Goal: Transaction & Acquisition: Obtain resource

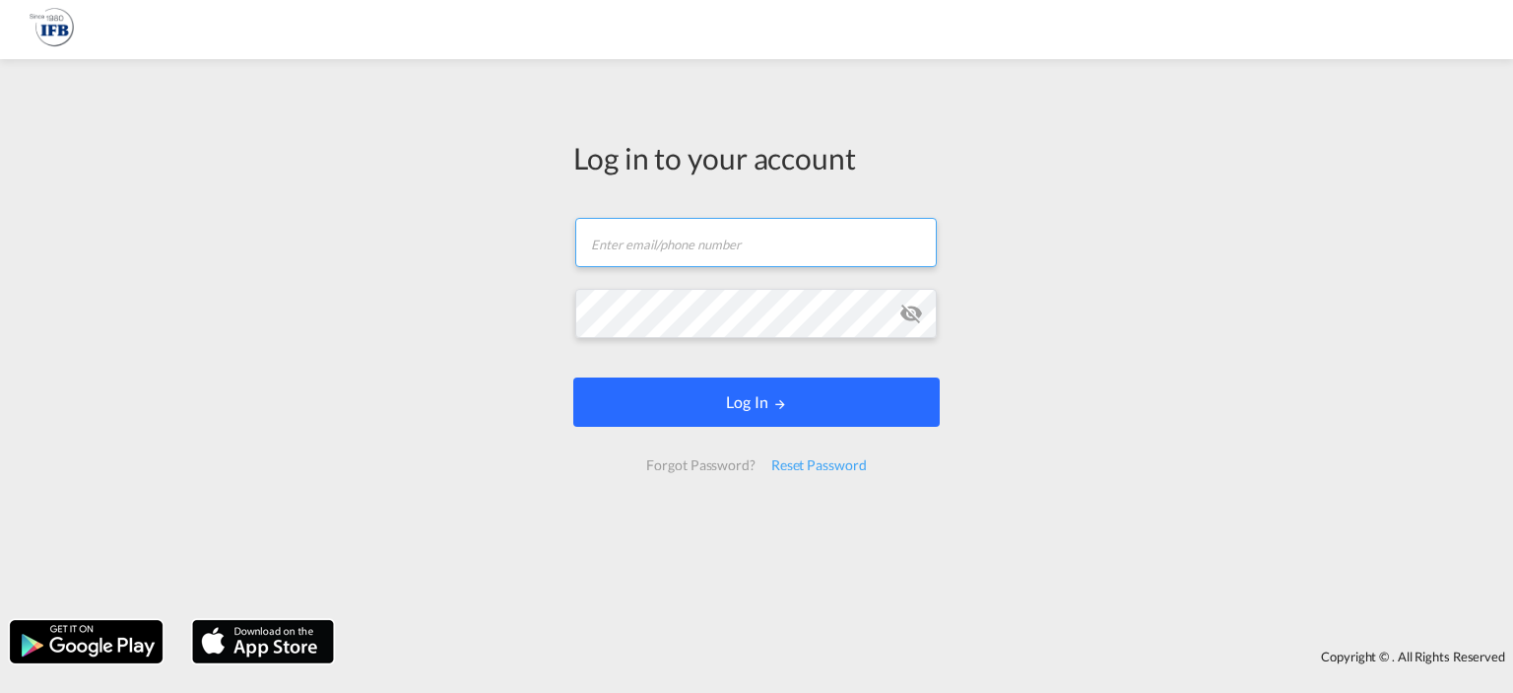
type input "[PERSON_NAME][EMAIL_ADDRESS][DOMAIN_NAME]"
click at [831, 382] on button "Log In" at bounding box center [756, 401] width 366 height 49
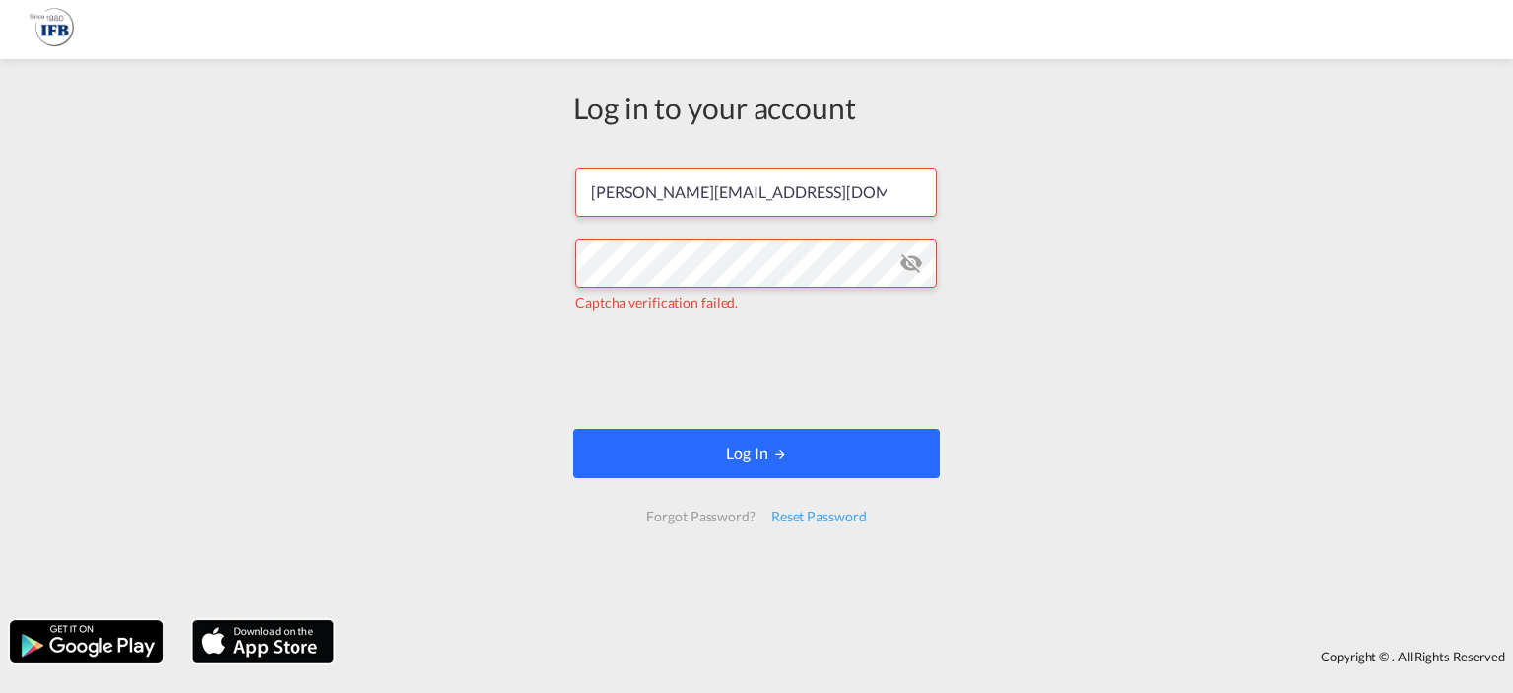
click at [709, 456] on button "Log In" at bounding box center [756, 453] width 366 height 49
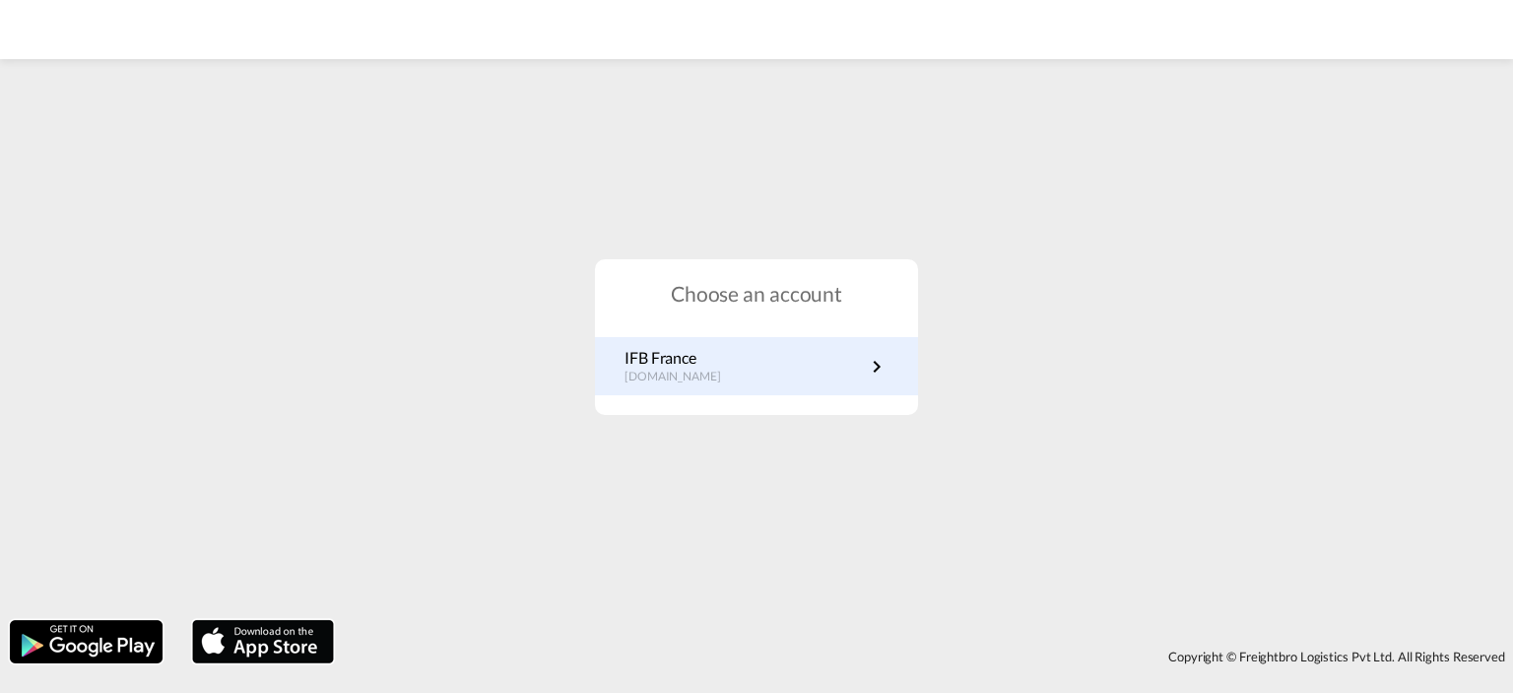
click at [736, 372] on link "IFB France [DOMAIN_NAME]" at bounding box center [757, 366] width 264 height 38
click at [725, 366] on link "IFB France [DOMAIN_NAME]" at bounding box center [757, 366] width 264 height 38
click at [717, 363] on p "IFB France" at bounding box center [683, 358] width 116 height 22
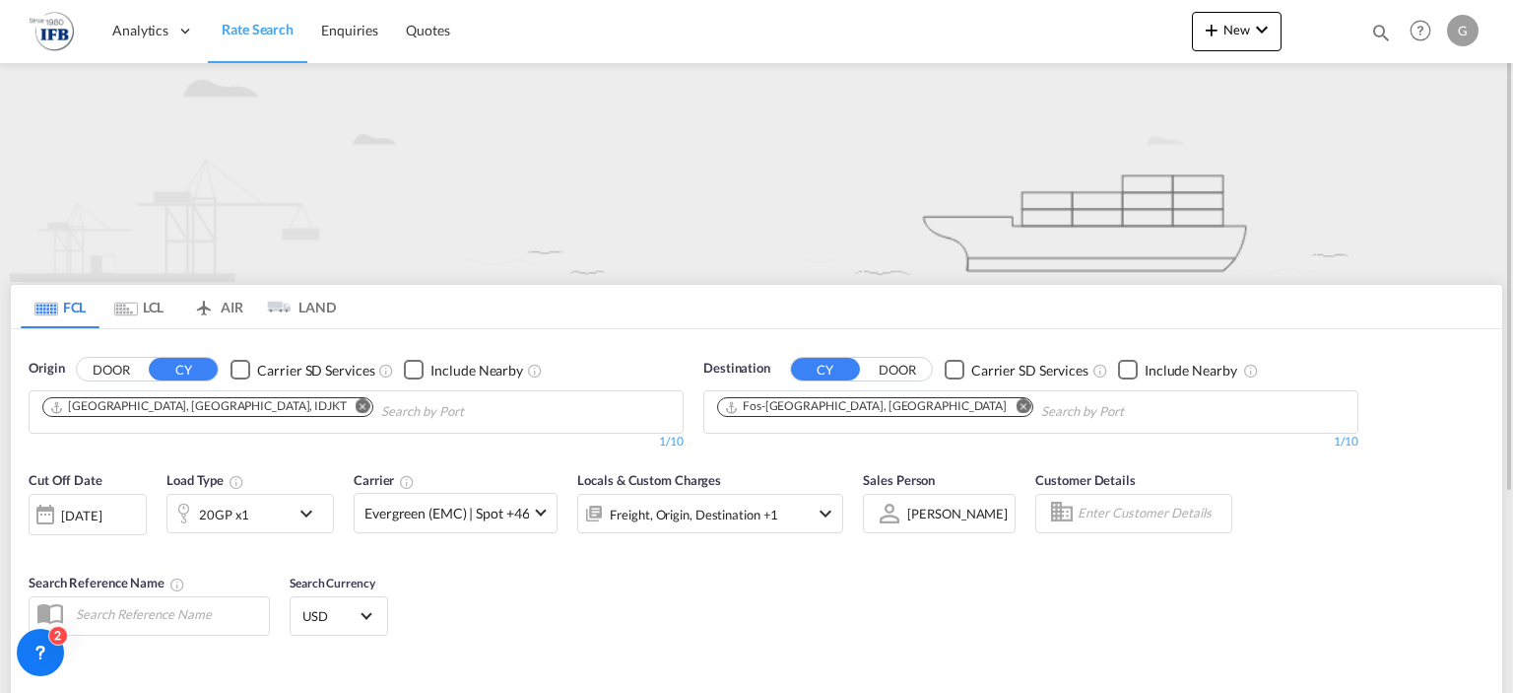
click at [303, 507] on md-icon "icon-chevron-down" at bounding box center [311, 513] width 33 height 24
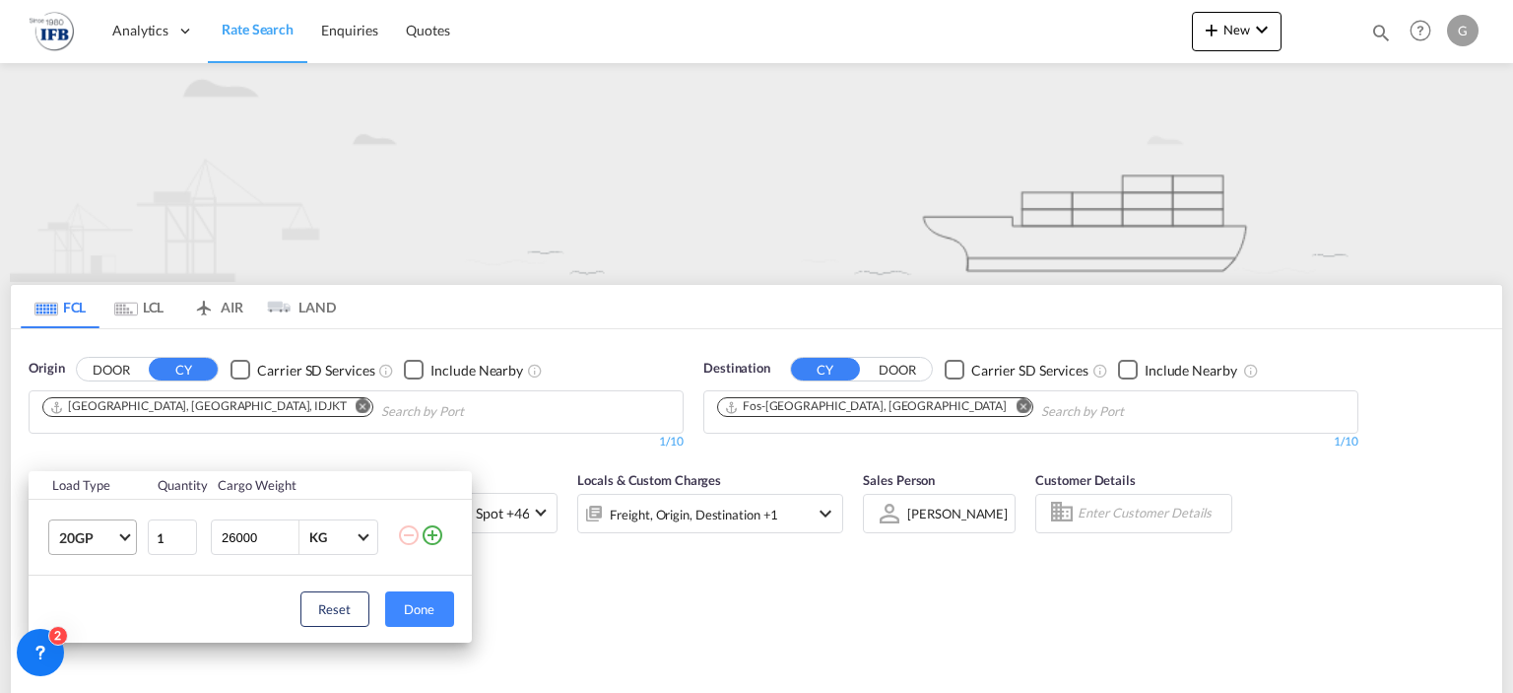
click at [122, 529] on md-select-value "20GP" at bounding box center [96, 536] width 79 height 33
drag, startPoint x: 122, startPoint y: 529, endPoint x: 602, endPoint y: 627, distance: 489.6
click at [602, 627] on md-backdrop at bounding box center [756, 346] width 1513 height 693
click at [629, 600] on div "Load Type Quantity Cargo Weight 20GP 1 26000 KG KG Load type addition is restri…" at bounding box center [756, 346] width 1513 height 693
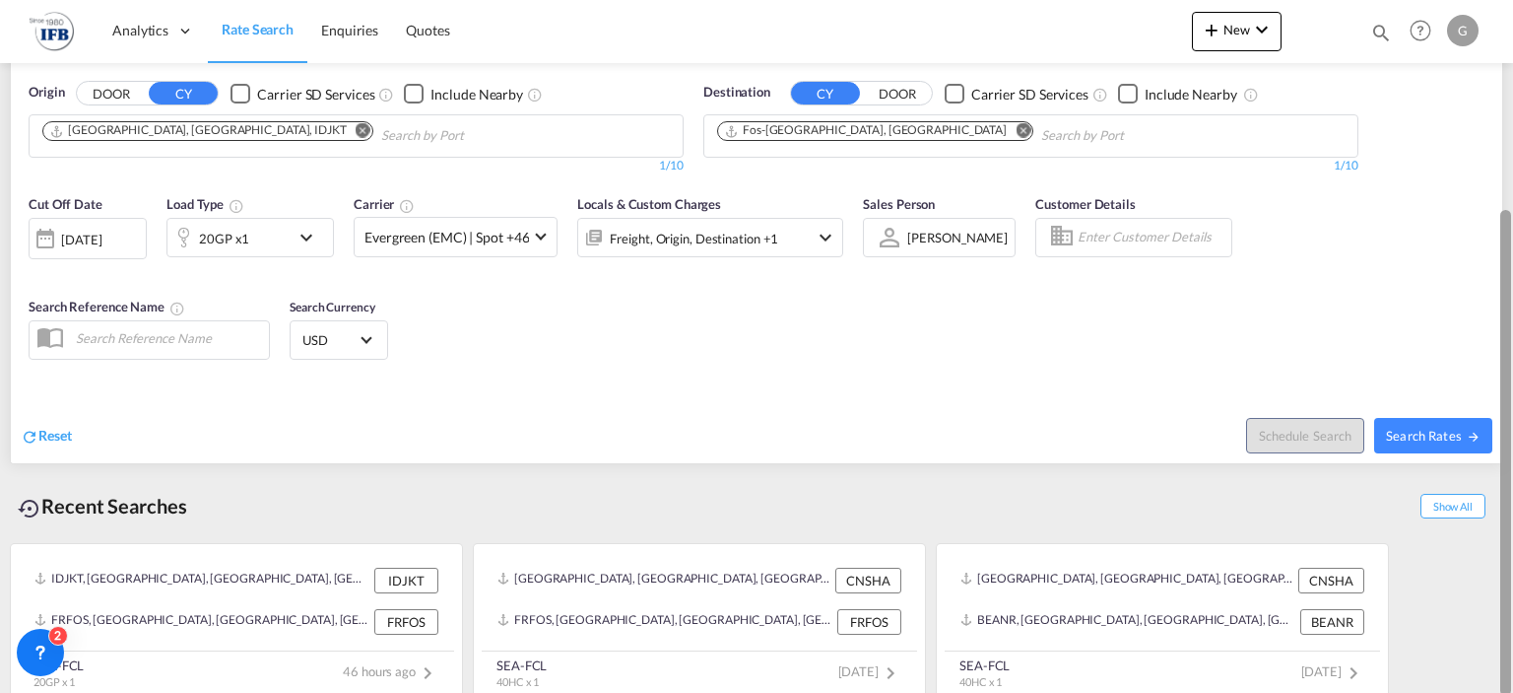
scroll to position [283, 0]
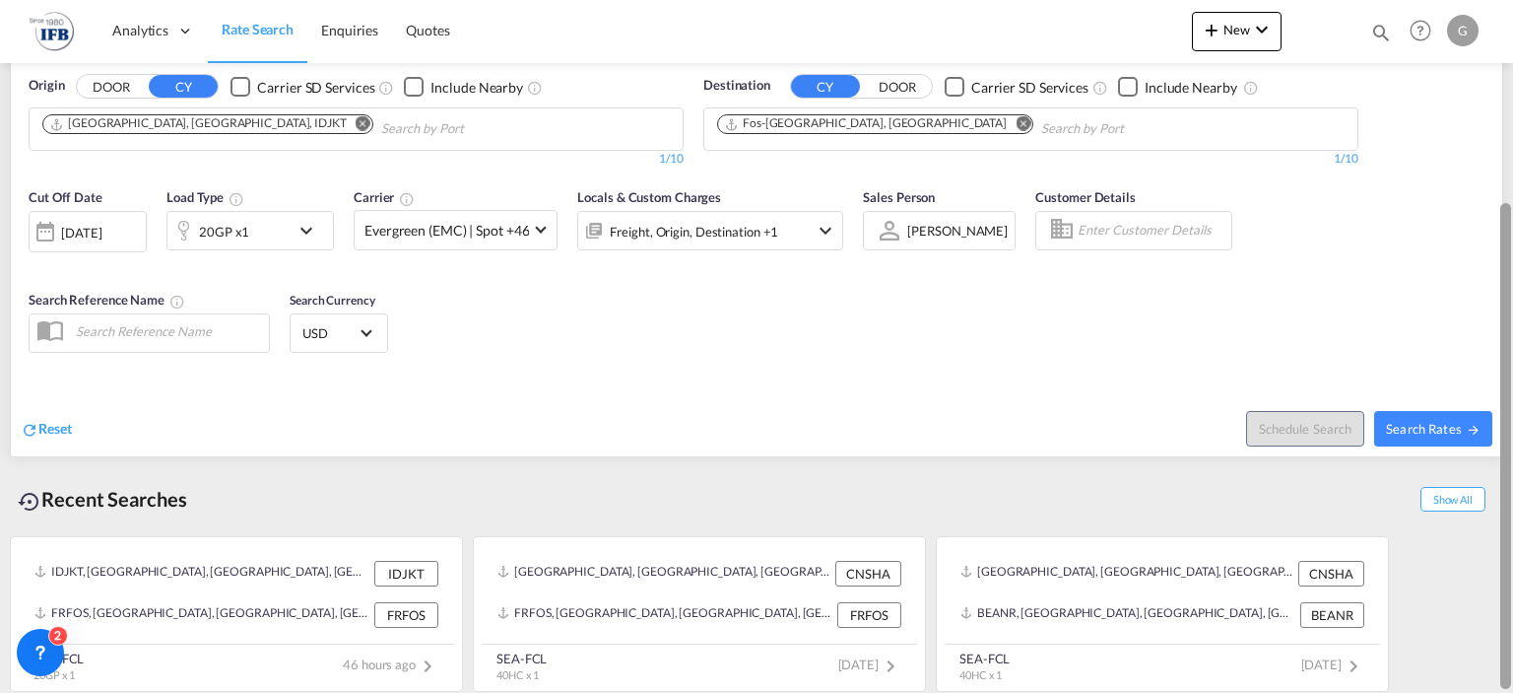
drag, startPoint x: 1502, startPoint y: 107, endPoint x: 1504, endPoint y: 316, distance: 208.9
click at [1504, 316] on div at bounding box center [1505, 446] width 11 height 486
click at [101, 237] on div "02 Oct 2025" at bounding box center [81, 233] width 40 height 18
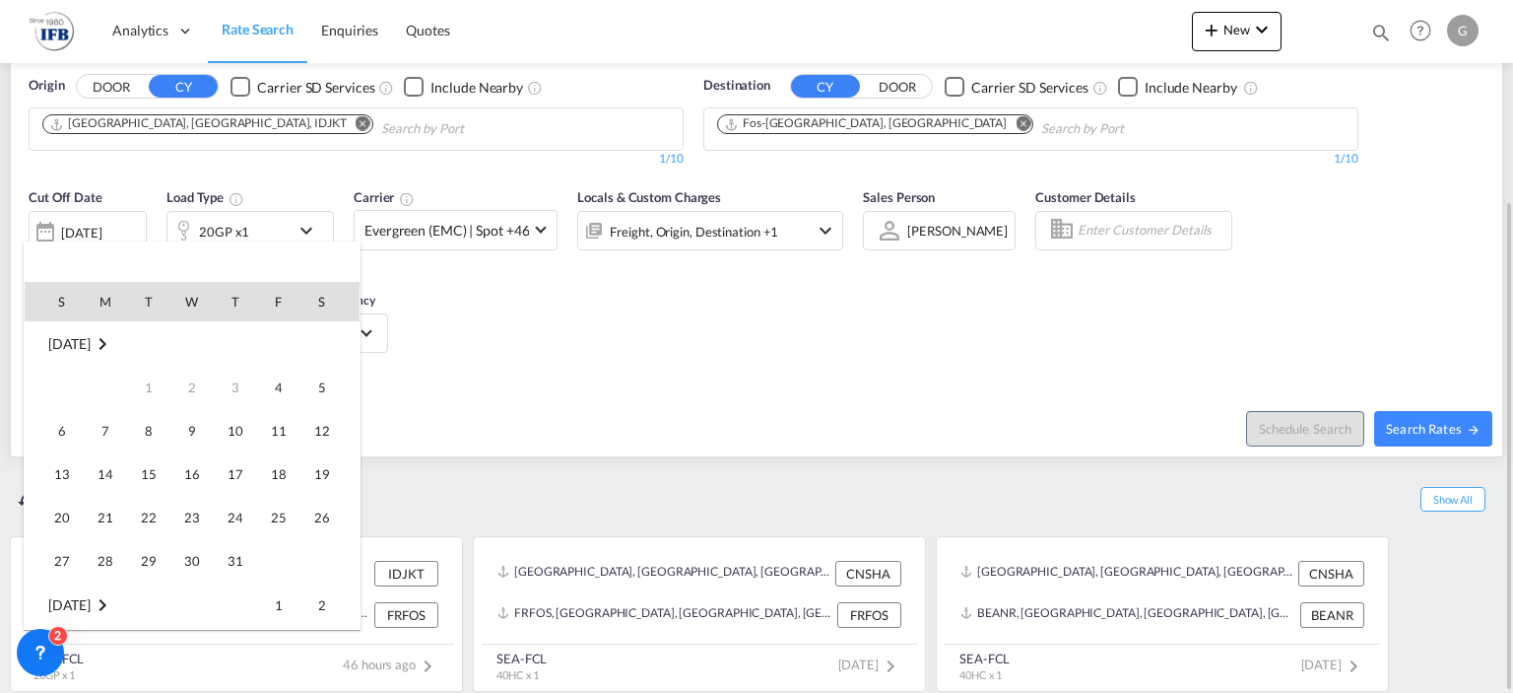
scroll to position [783, 0]
click at [232, 430] on span "16" at bounding box center [235, 430] width 39 height 39
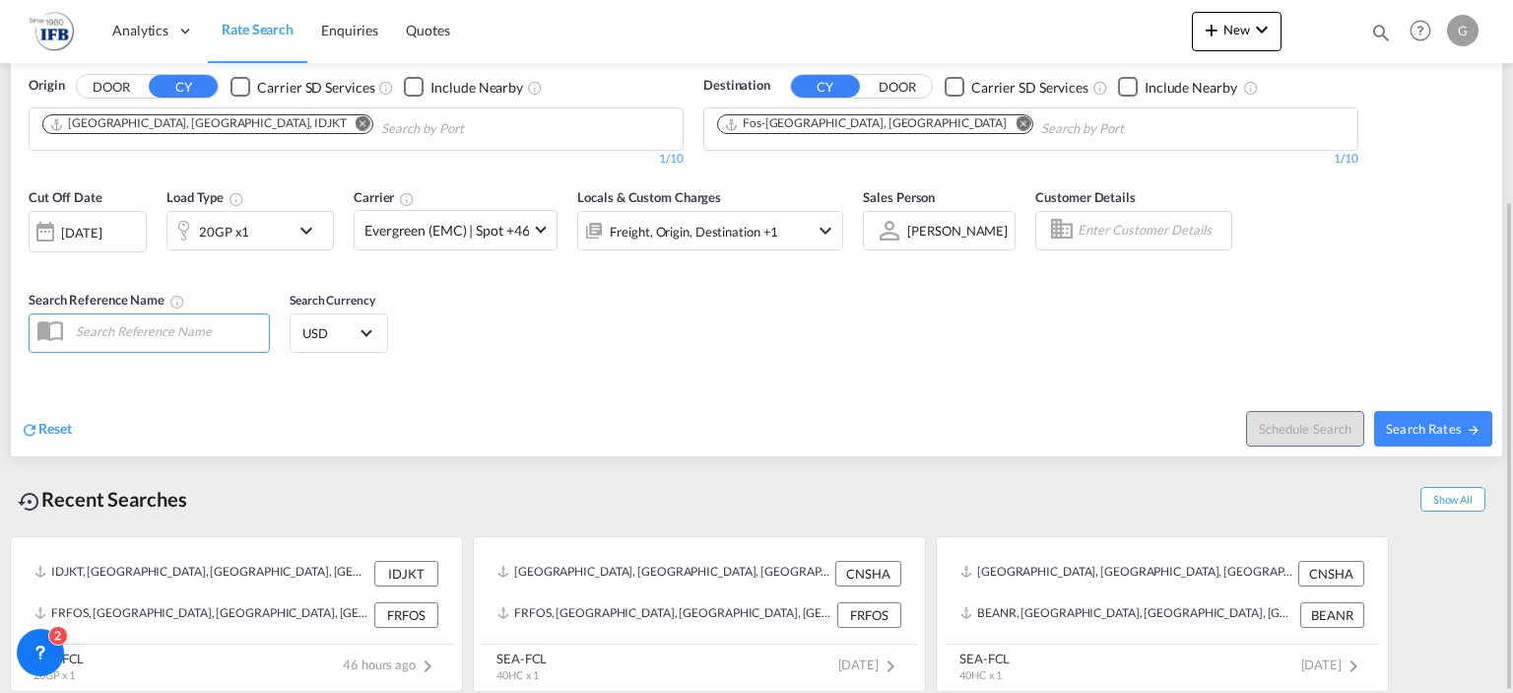
click at [425, 300] on div "Cut Off Date 16 Oct 2025 16/10/2025 Load Type 20GP x1 Carrier Evergreen (EMC) |…" at bounding box center [757, 273] width 1492 height 192
click at [1446, 195] on div "Cut Off Date 16 Oct 2025 16/10/2025 Load Type 20GP x1 Carrier Evergreen (EMC) |…" at bounding box center [757, 273] width 1492 height 192
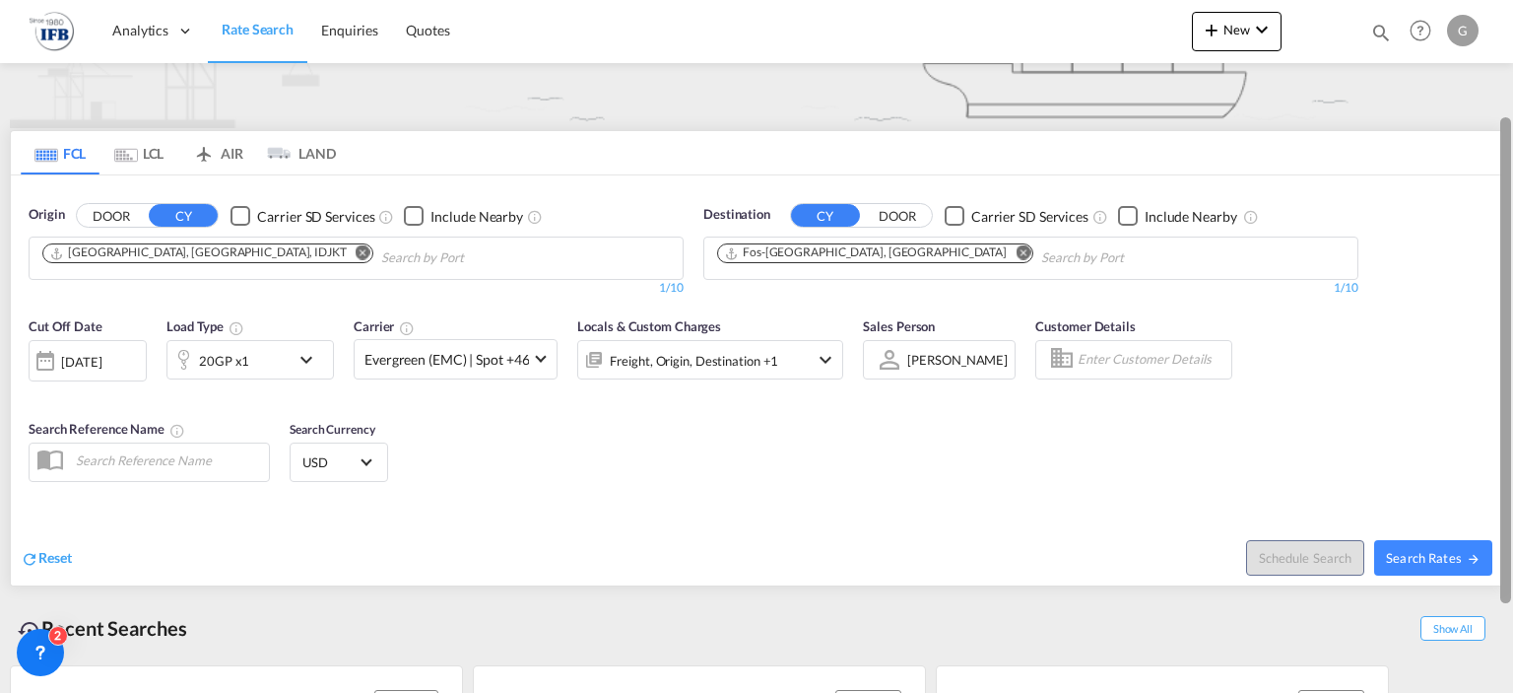
scroll to position [150, 0]
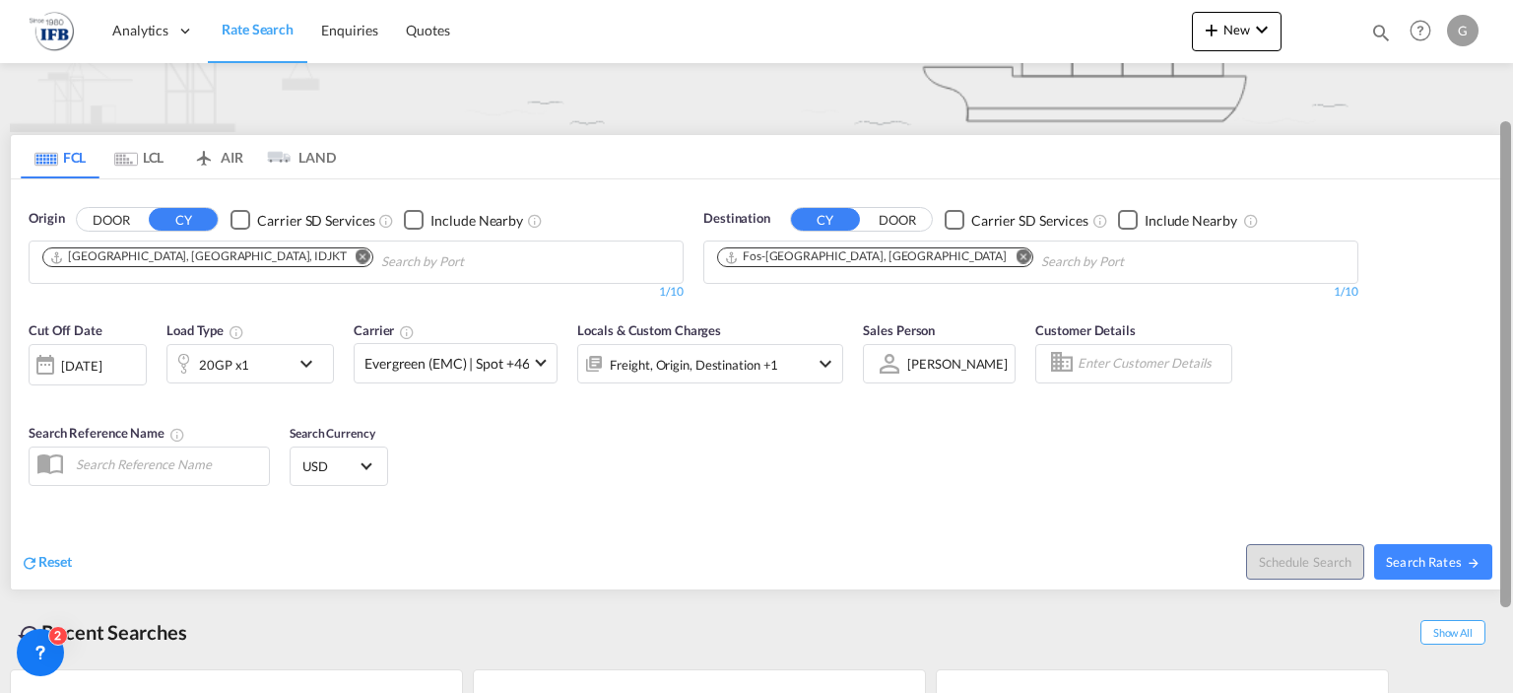
drag, startPoint x: 1507, startPoint y: 216, endPoint x: 1503, endPoint y: 122, distance: 93.7
click at [1503, 122] on div at bounding box center [1505, 364] width 11 height 486
click at [578, 399] on div "Locals & Custom Charges Freight, Origin, Destination +1" at bounding box center [710, 361] width 266 height 83
click at [464, 419] on div "Cut Off Date 16 Oct 2025 16/10/2025 Load Type 20GP x1 Carrier Evergreen (EMC) |…" at bounding box center [757, 406] width 1492 height 192
click at [761, 360] on div "Freight, Origin, Destination +1" at bounding box center [694, 365] width 168 height 28
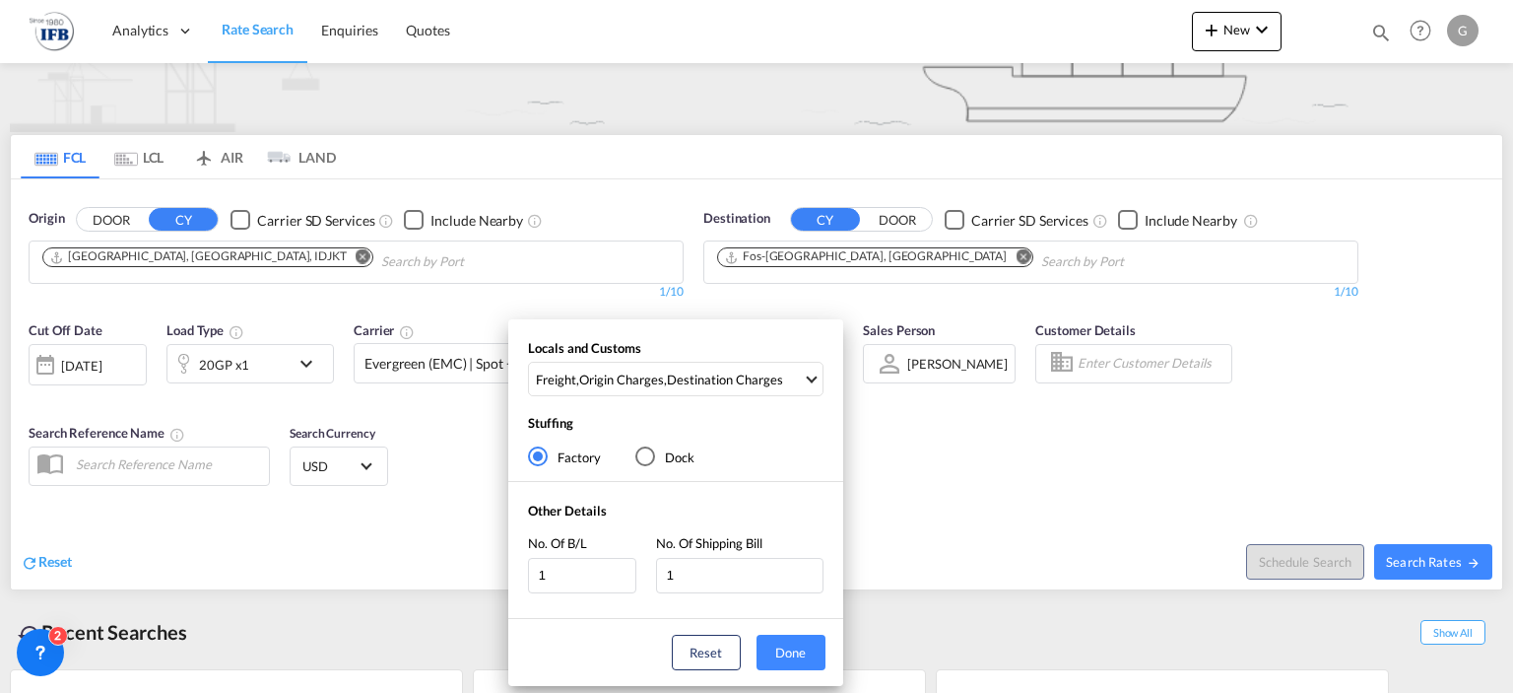
click at [952, 499] on div "Locals and Customs Freight , Origin Charges , Destination Charges Clear All Sel…" at bounding box center [756, 346] width 1513 height 693
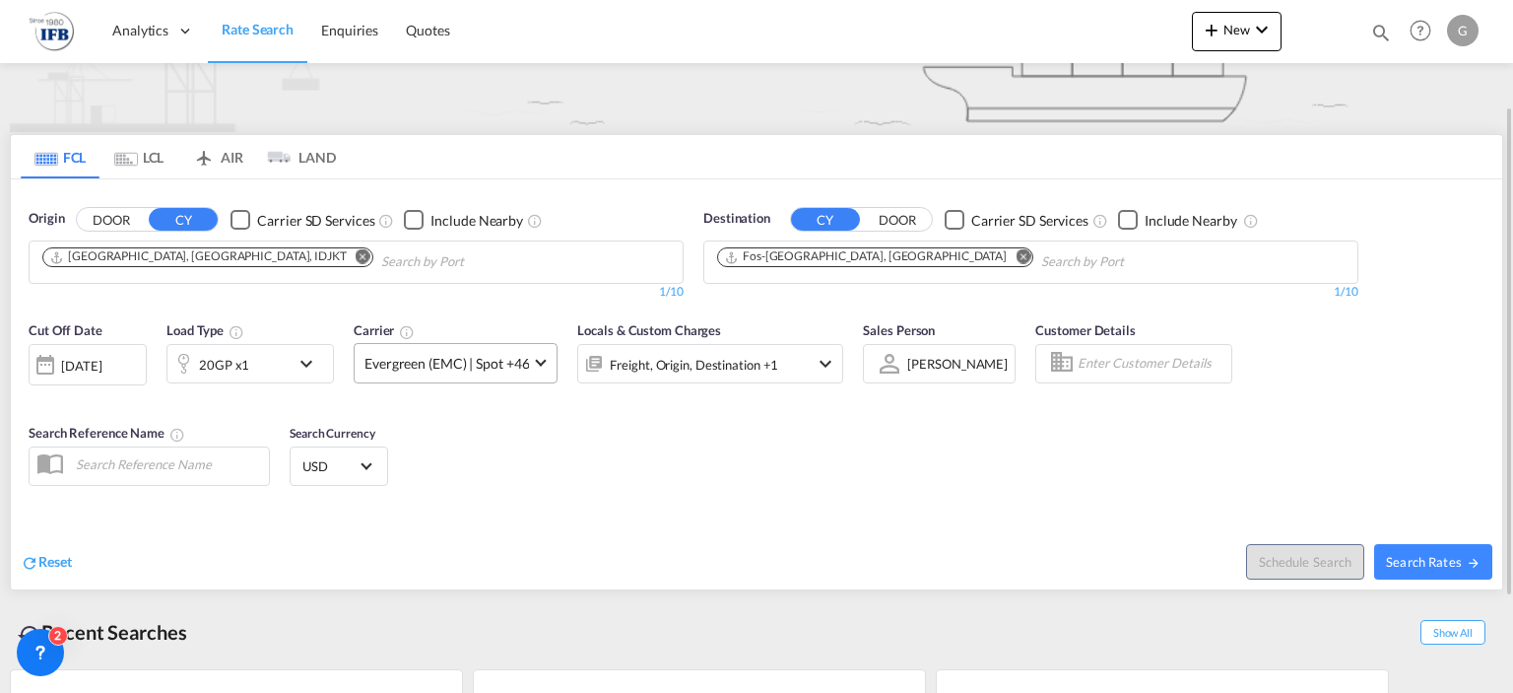
click at [435, 357] on span "Evergreen (EMC) | Spot +46" at bounding box center [447, 364] width 165 height 20
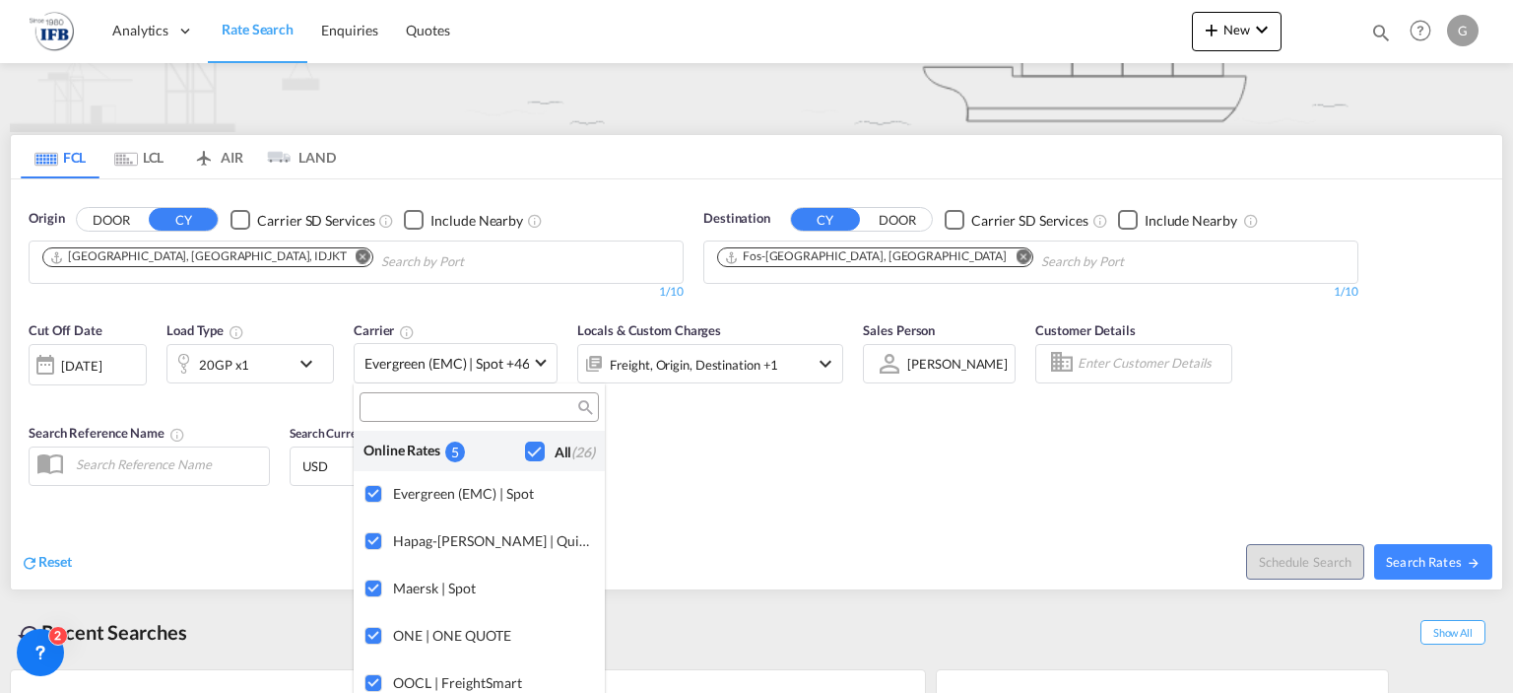
click at [772, 501] on md-backdrop at bounding box center [756, 346] width 1513 height 693
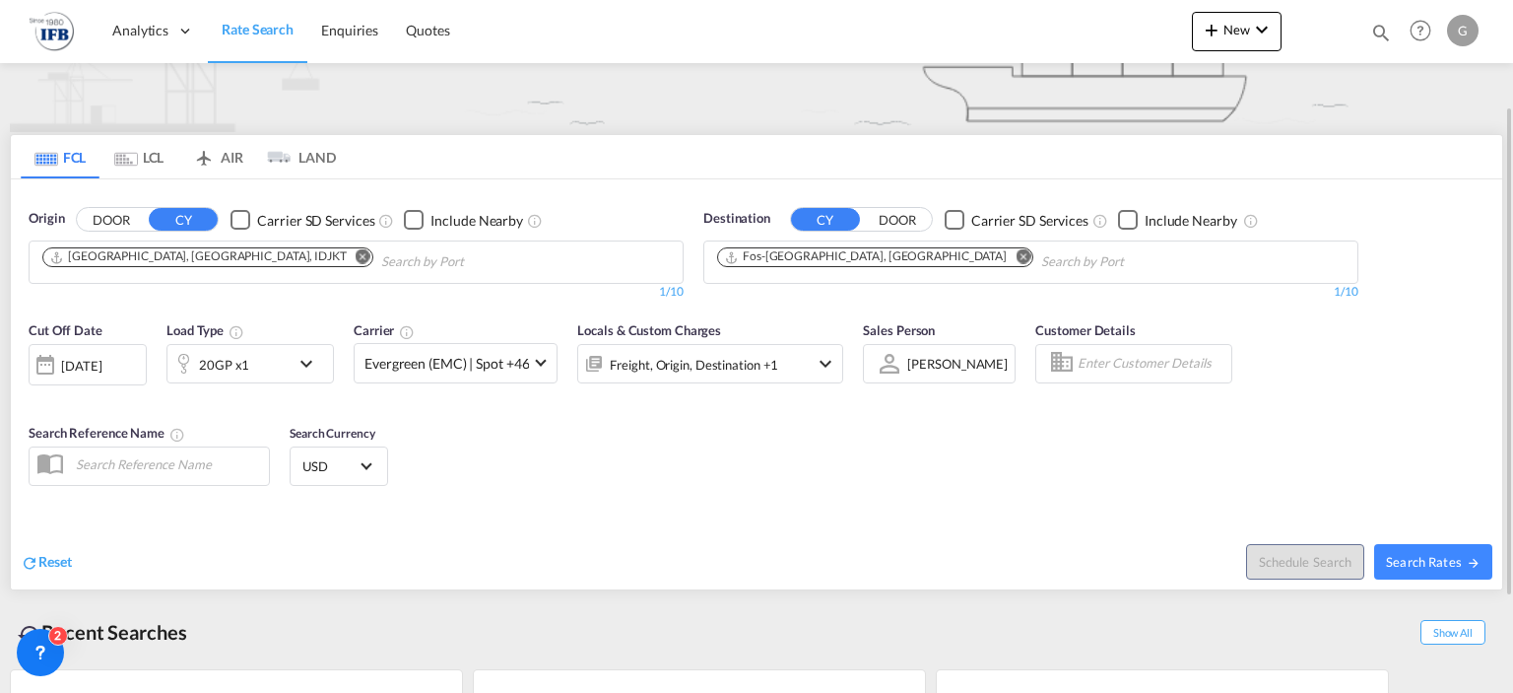
click at [305, 359] on md-icon "icon-chevron-down" at bounding box center [311, 364] width 33 height 24
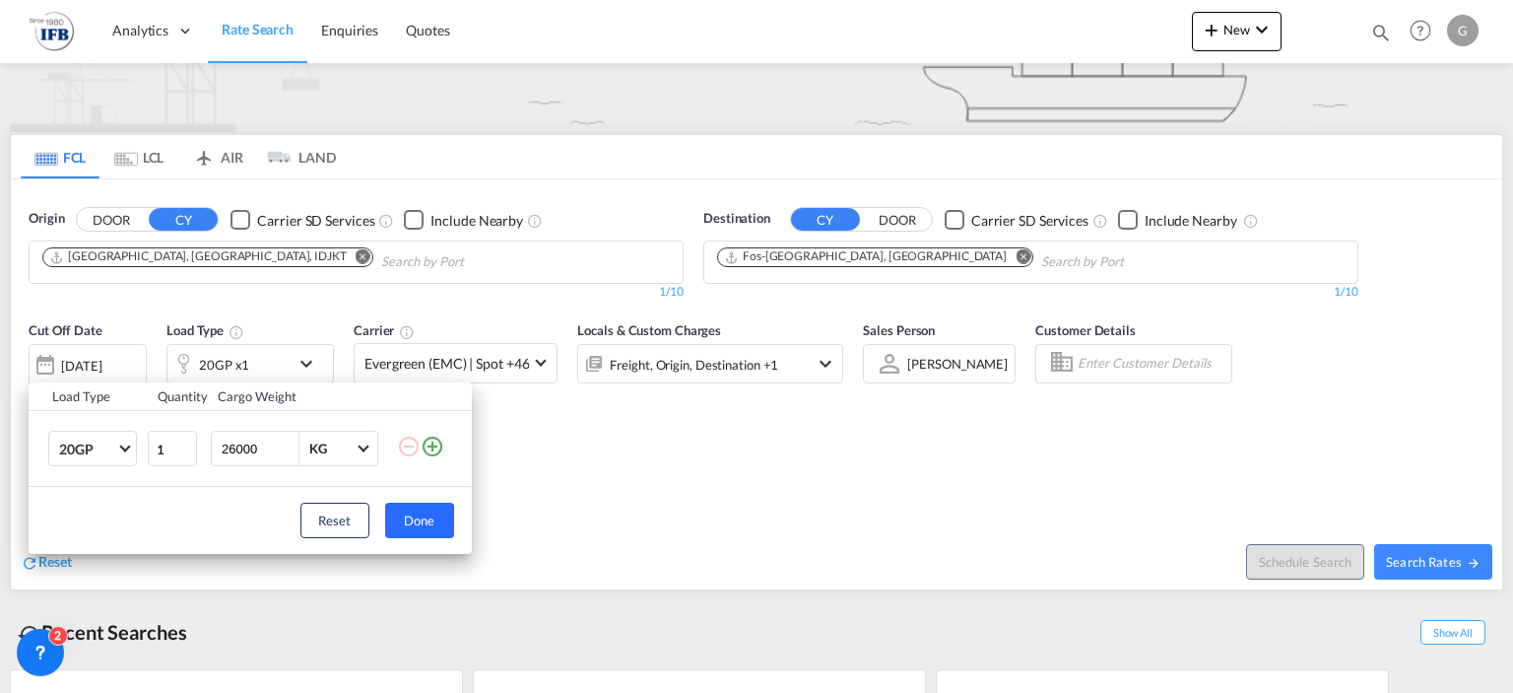
click at [424, 514] on button "Done" at bounding box center [419, 519] width 69 height 35
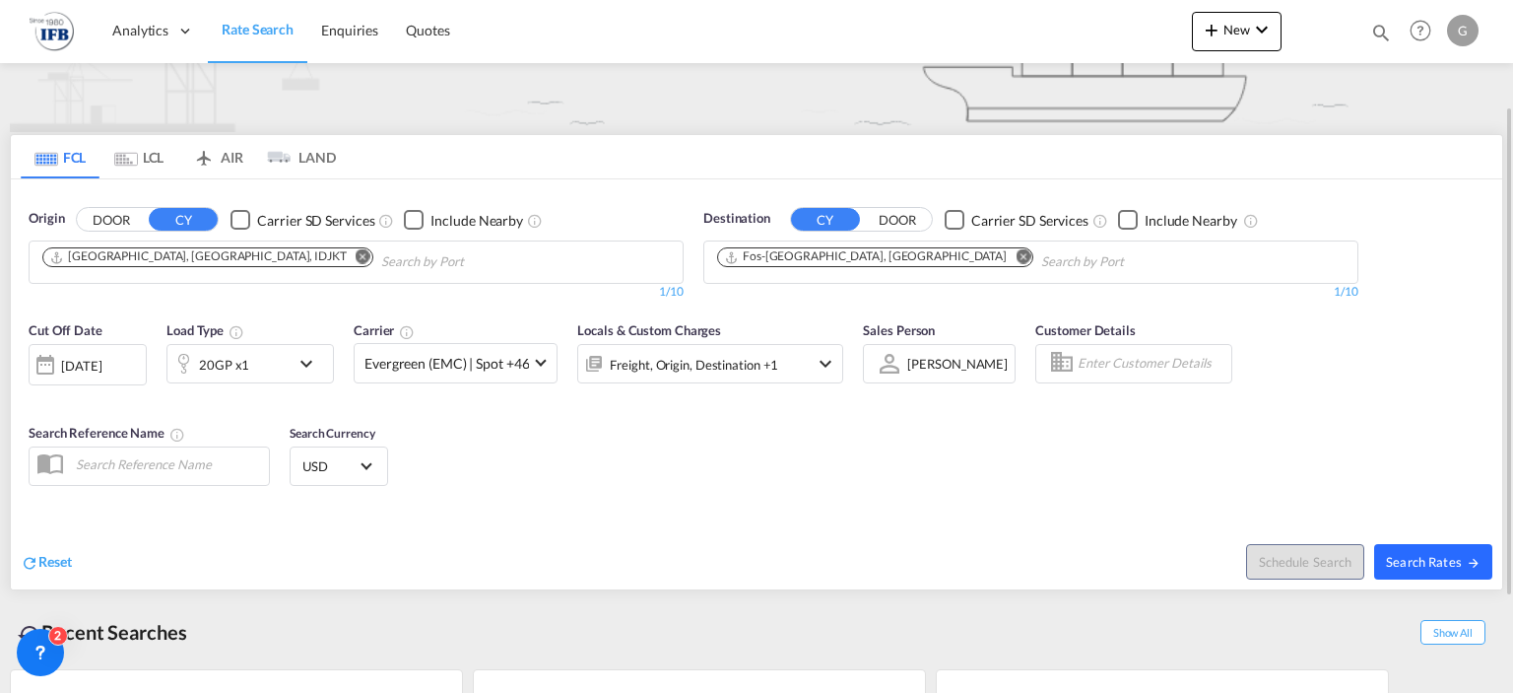
click at [1401, 565] on span "Search Rates" at bounding box center [1433, 562] width 95 height 16
type input "IDJKT to FRFOS / 16 Oct 2025"
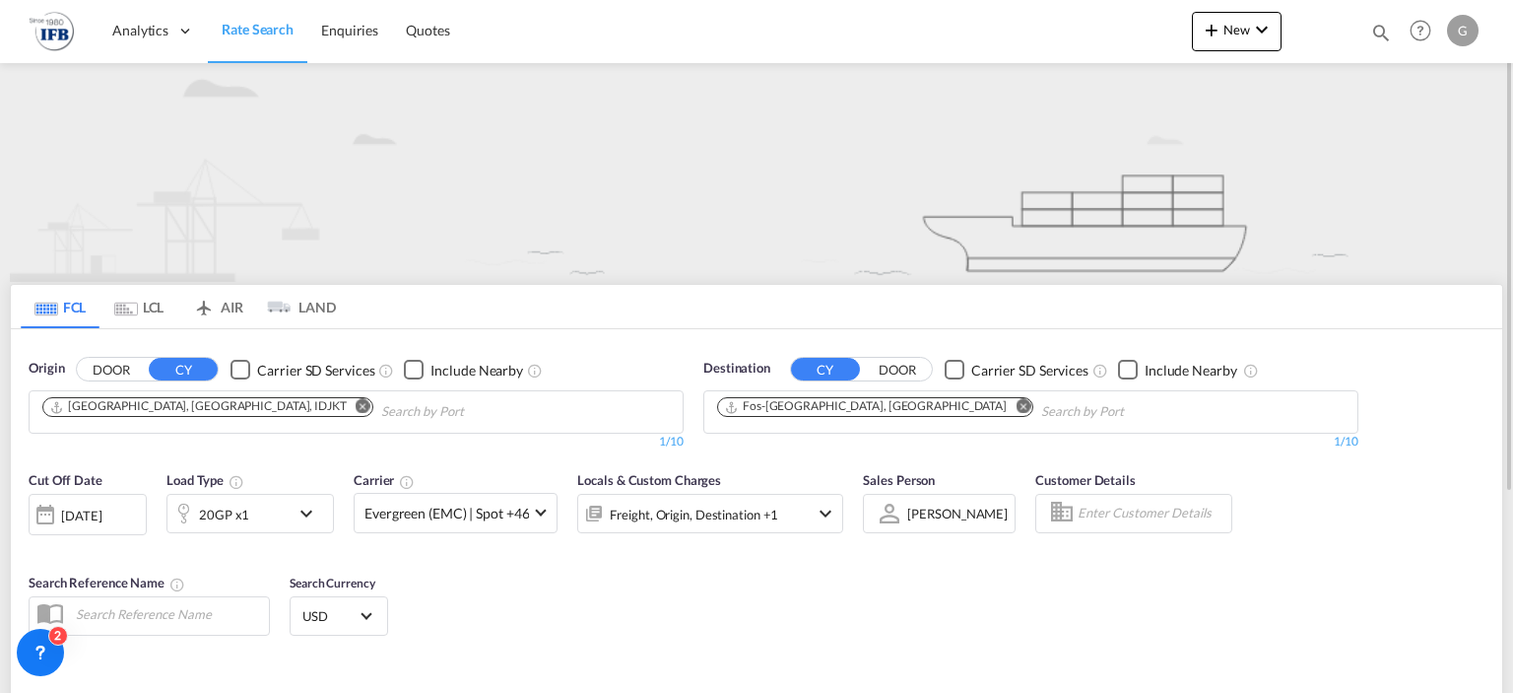
click at [101, 511] on div "02 Oct 2025" at bounding box center [81, 515] width 40 height 18
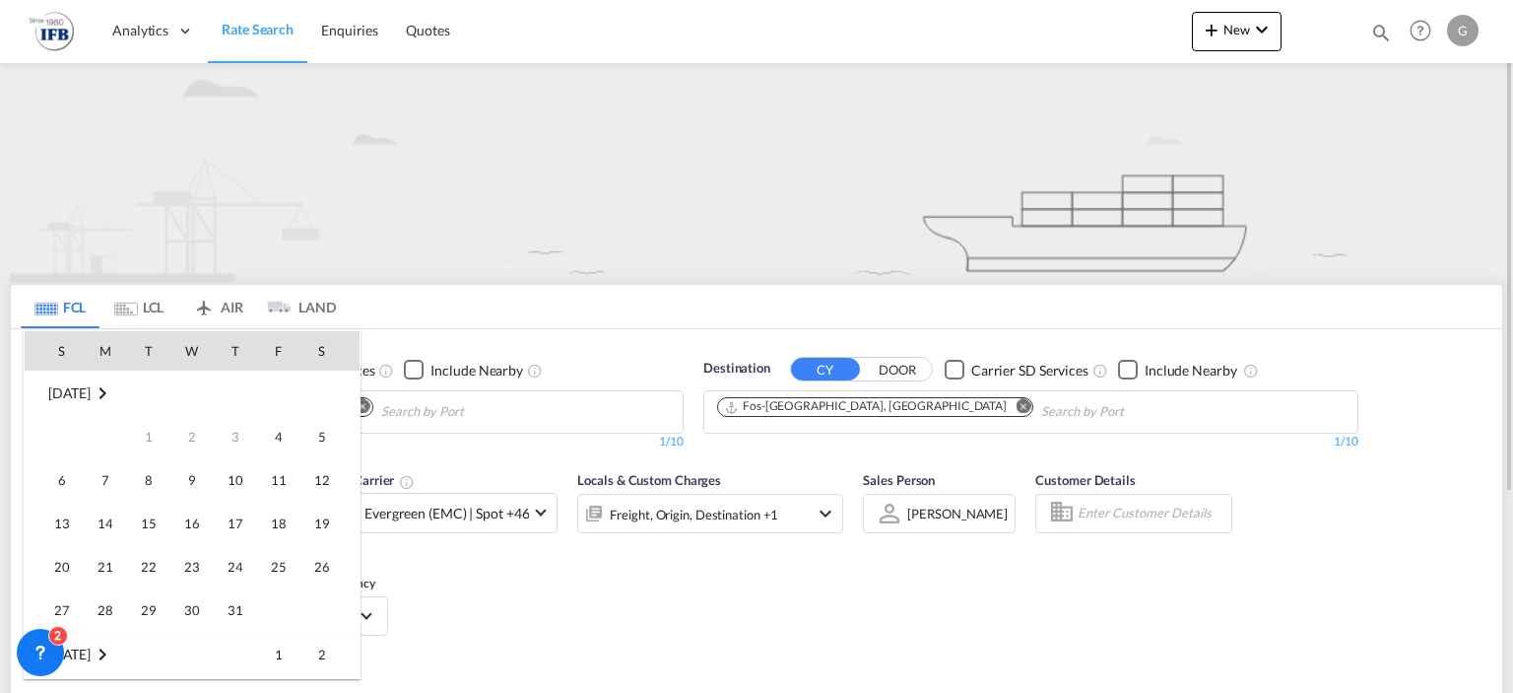
scroll to position [783, 0]
click at [71, 445] on span "5" at bounding box center [61, 436] width 39 height 39
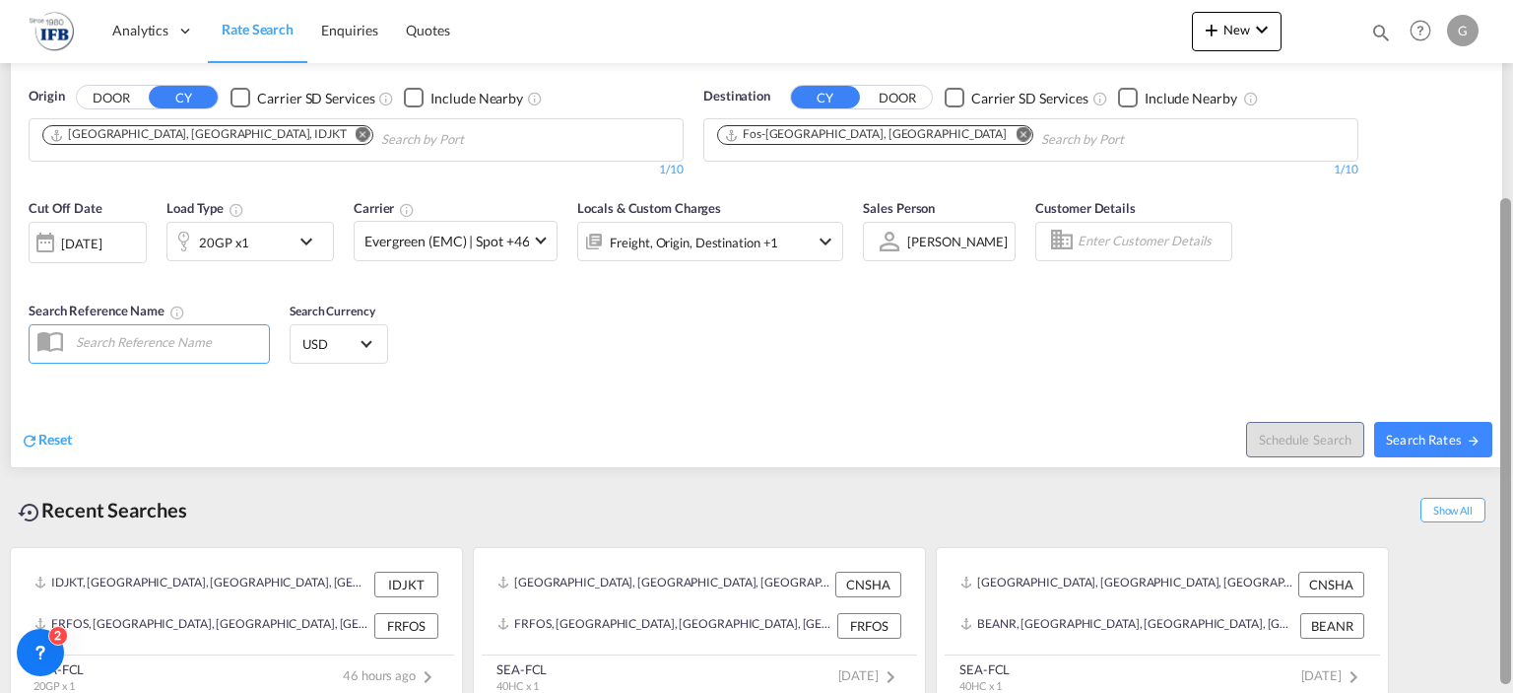
scroll to position [283, 0]
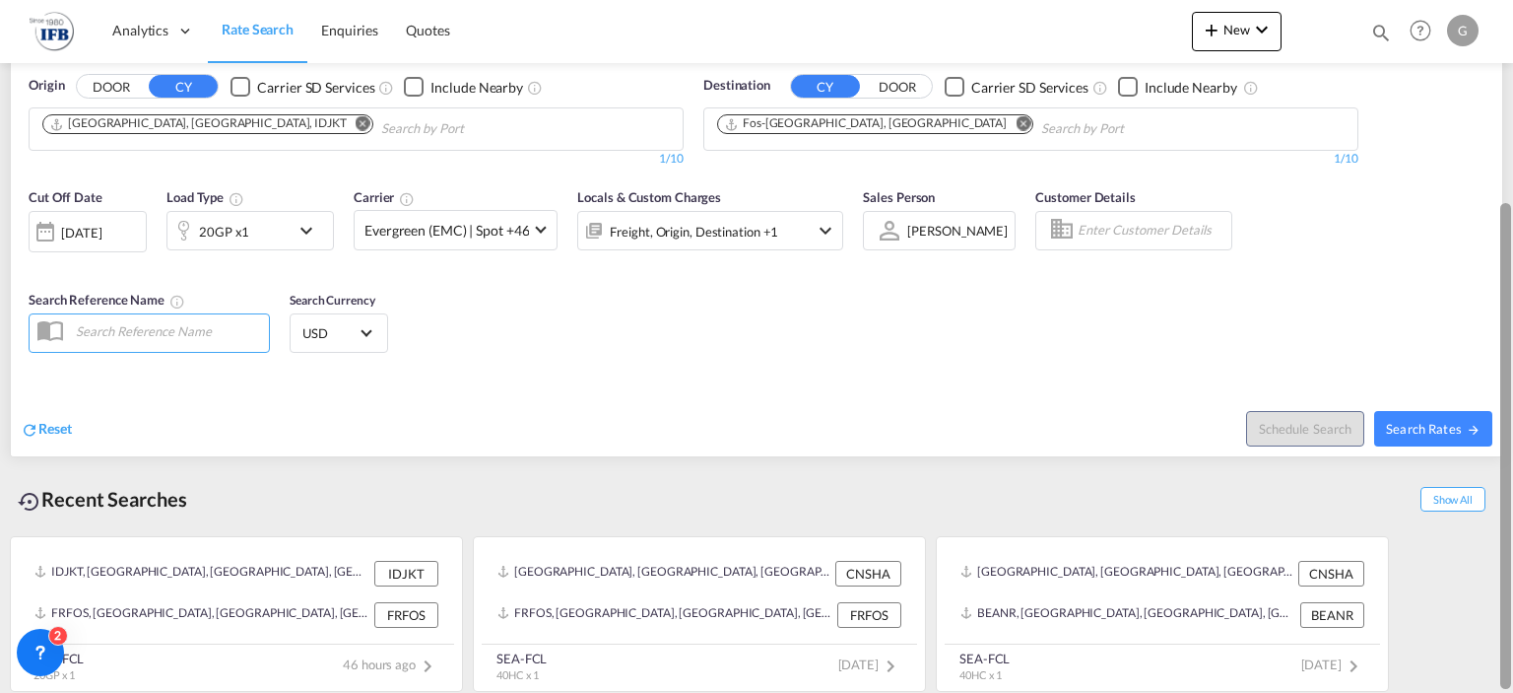
drag, startPoint x: 1505, startPoint y: 141, endPoint x: 1495, endPoint y: 363, distance: 221.9
click at [1495, 363] on md-content "Analytics Reports Rate Search Enquiries Quotes New Quote Bookings Quotes Enquir…" at bounding box center [756, 346] width 1513 height 693
click at [301, 235] on md-icon "icon-chevron-down" at bounding box center [311, 231] width 33 height 24
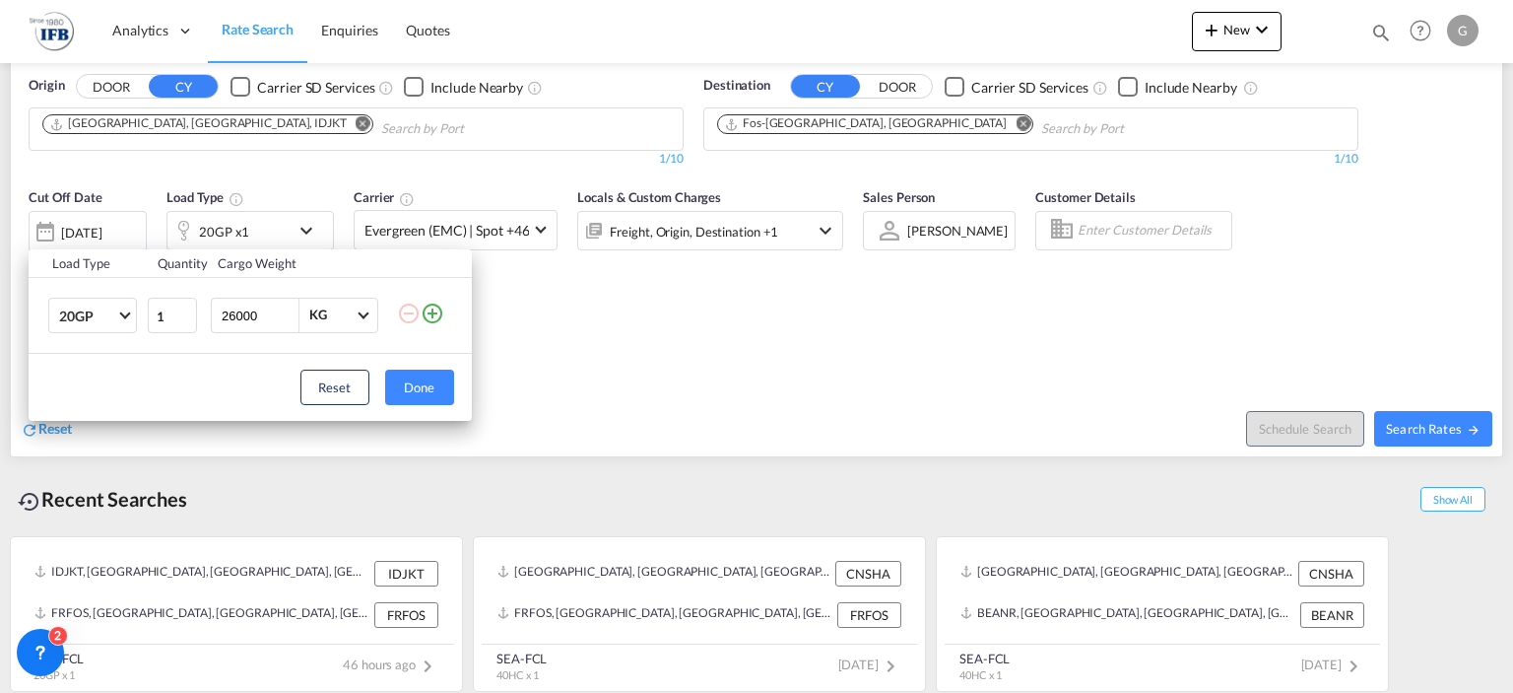
click at [100, 237] on div "Load Type Quantity Cargo Weight 20GP 20GP 40GP 40HC 45HC 20RE 40RE 40HR 20OT 40…" at bounding box center [756, 346] width 1513 height 693
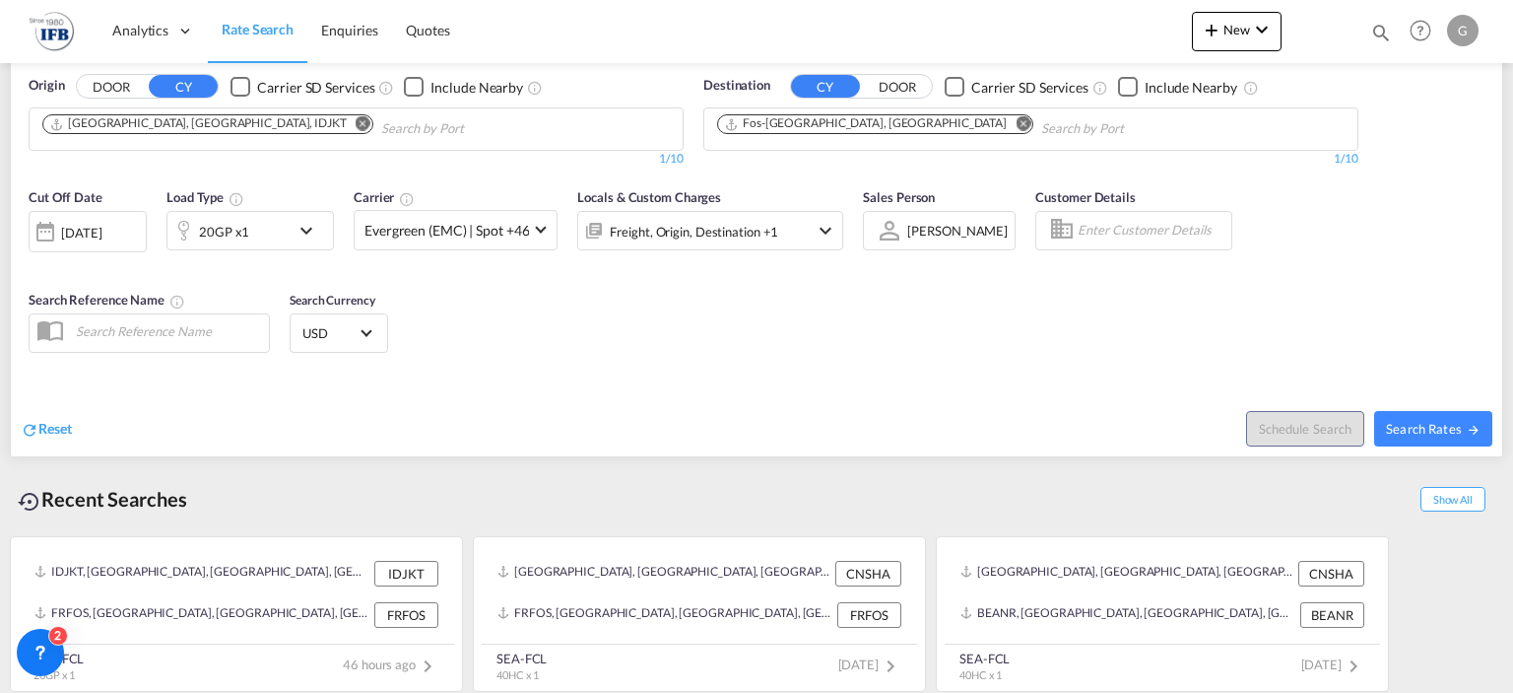
click at [100, 237] on div "05 Oct 2025" at bounding box center [81, 233] width 40 height 18
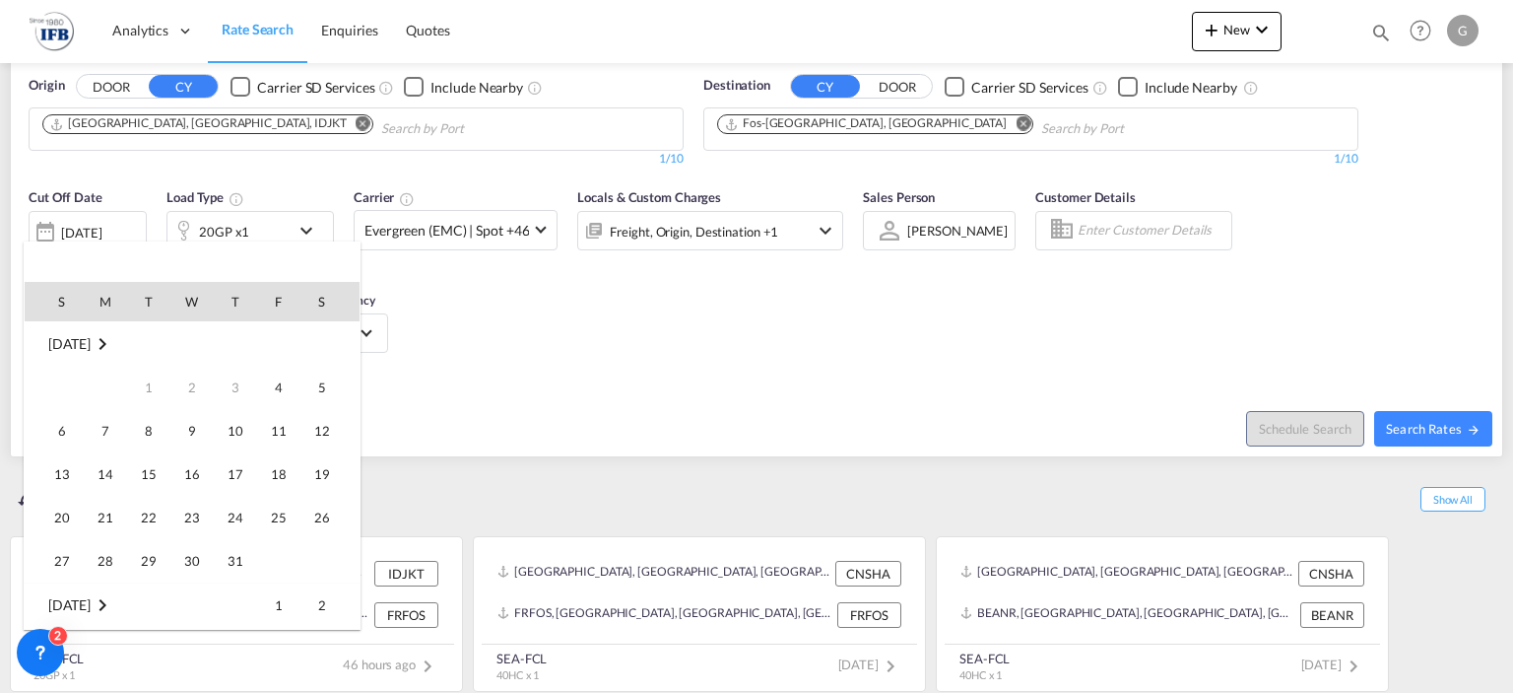
scroll to position [783, 0]
click at [203, 422] on span "15" at bounding box center [191, 430] width 39 height 39
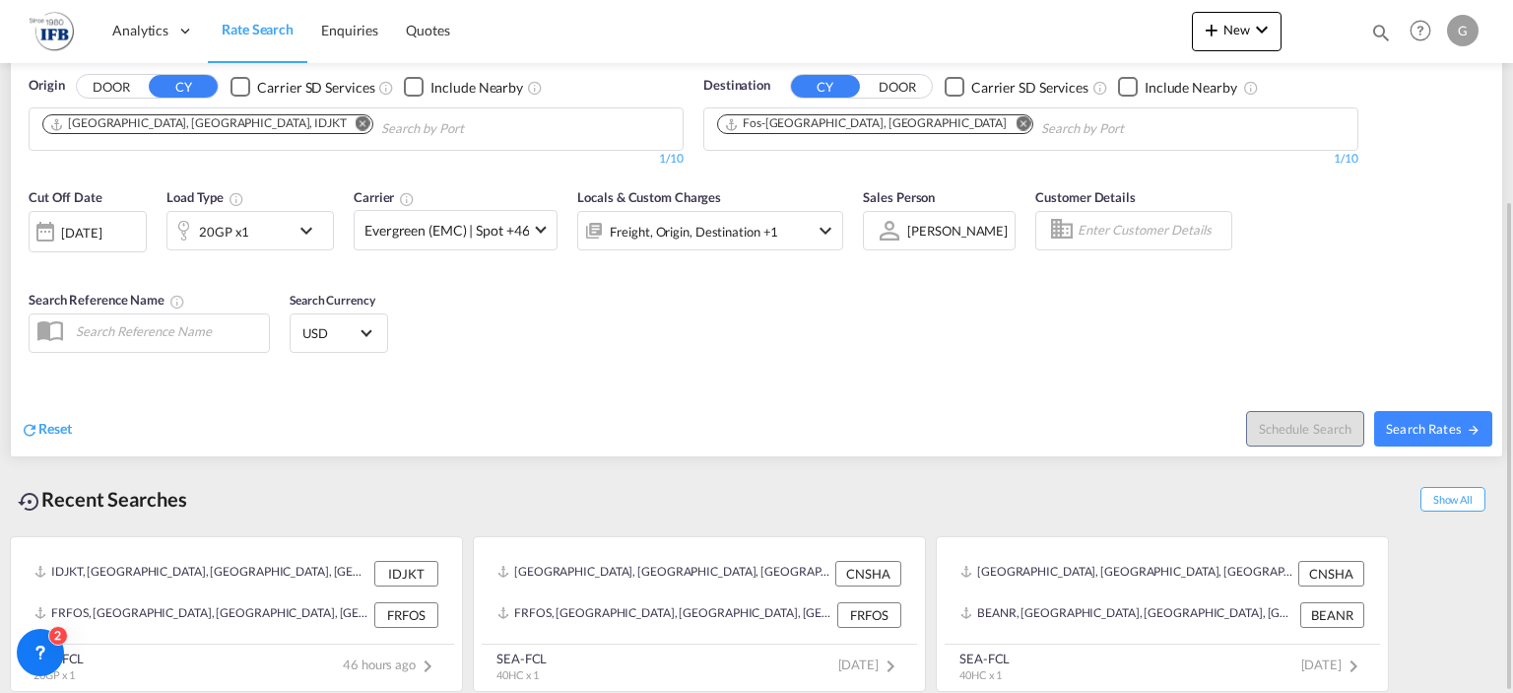
click at [203, 422] on div "Reset" at bounding box center [391, 413] width 741 height 54
click at [76, 232] on div "15 Oct 2025" at bounding box center [81, 233] width 40 height 18
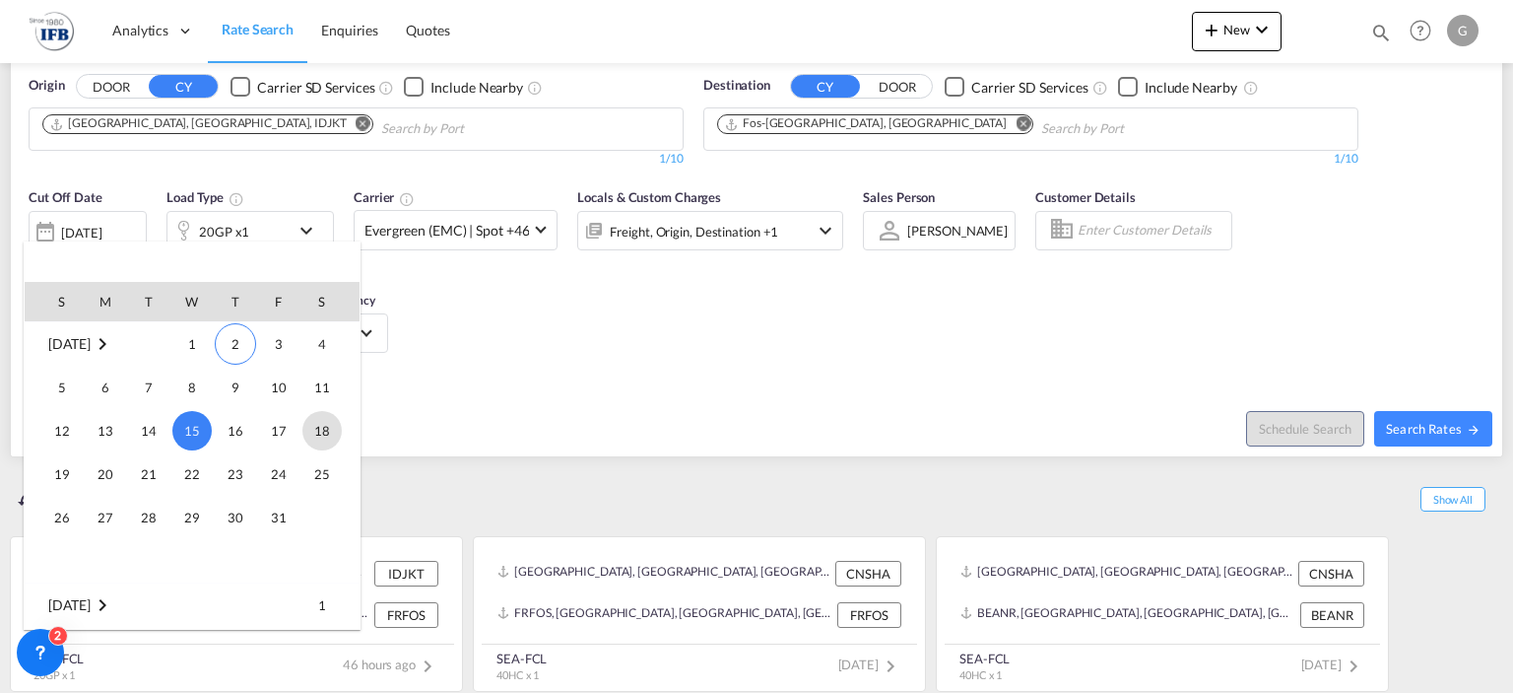
click at [327, 433] on span "18" at bounding box center [321, 430] width 39 height 39
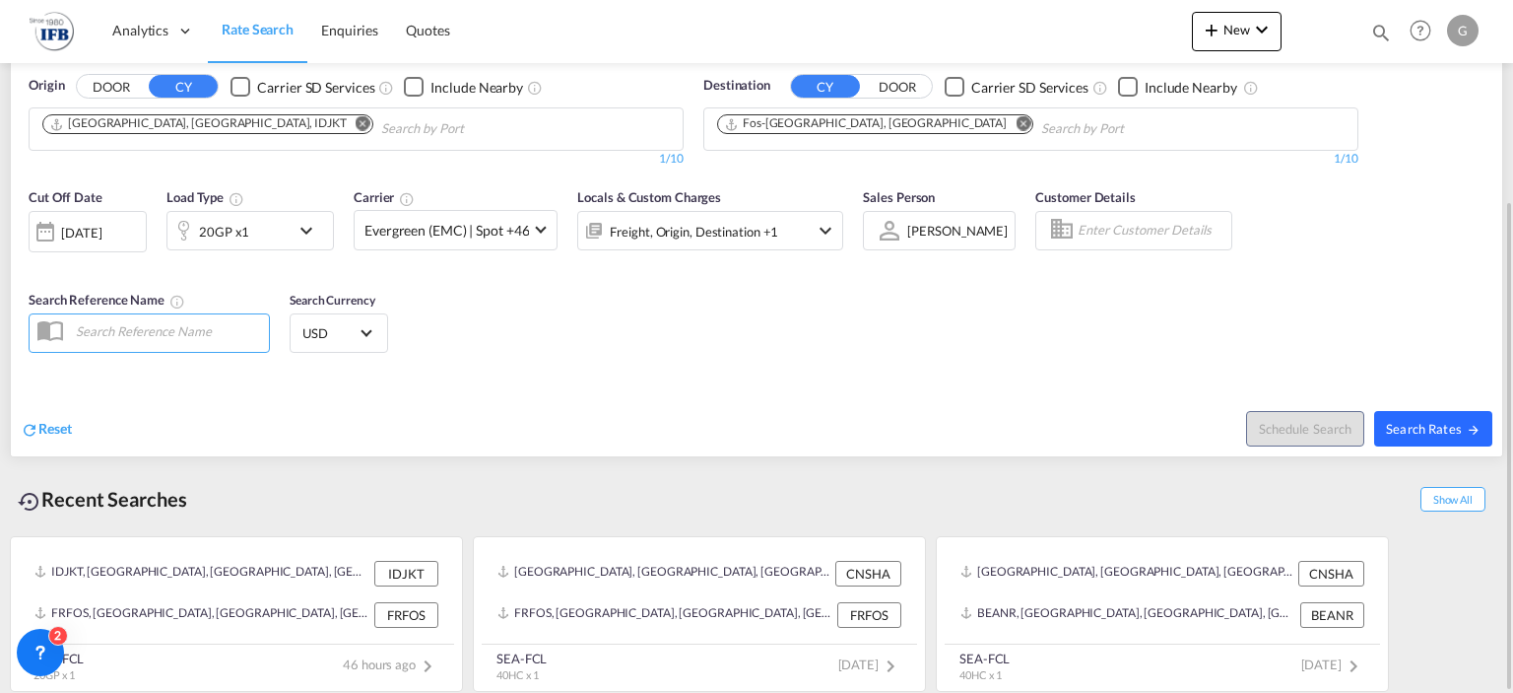
click at [1418, 423] on span "Search Rates" at bounding box center [1433, 429] width 95 height 16
type input "IDJKT to FRFOS / 18 Oct 2025"
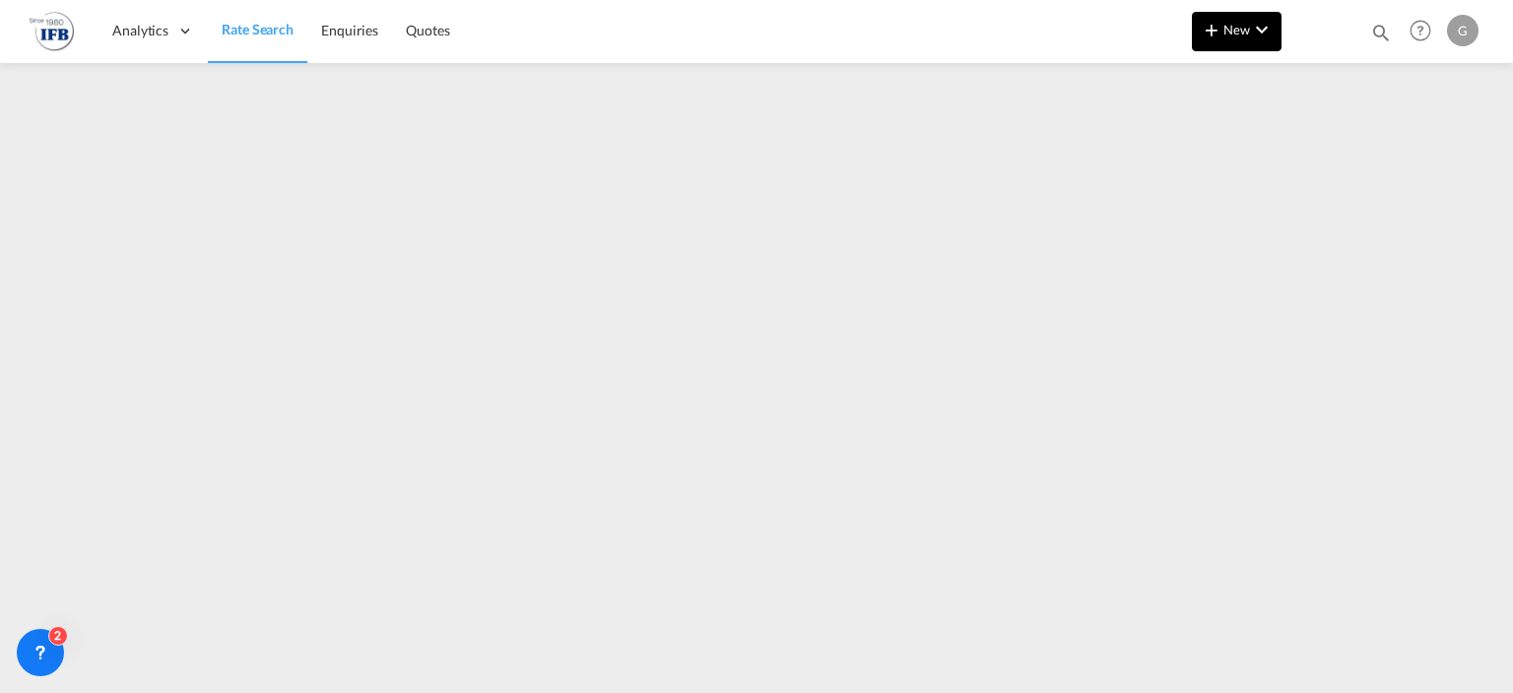
click at [1277, 50] on button "New" at bounding box center [1237, 31] width 90 height 39
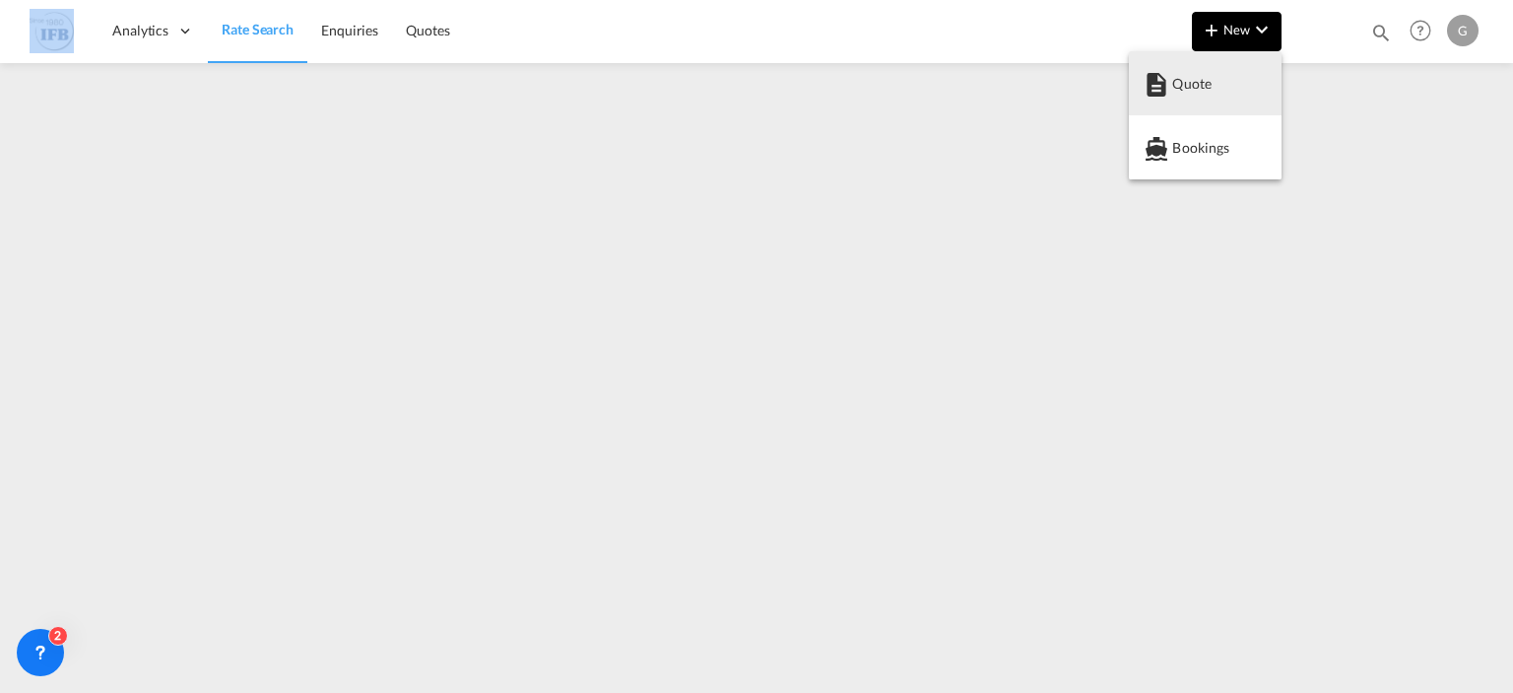
click at [1277, 50] on md-backdrop at bounding box center [756, 346] width 1513 height 693
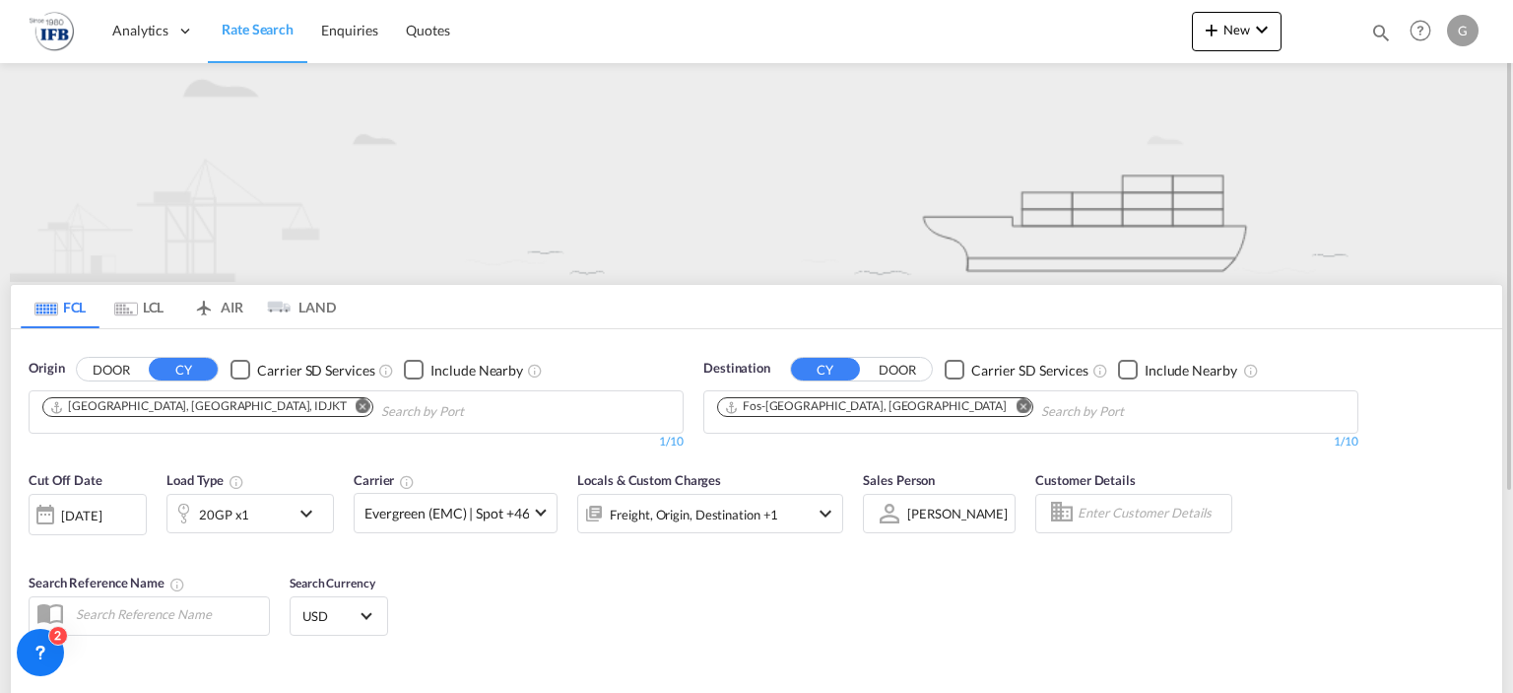
click at [343, 403] on button "Remove" at bounding box center [358, 408] width 30 height 20
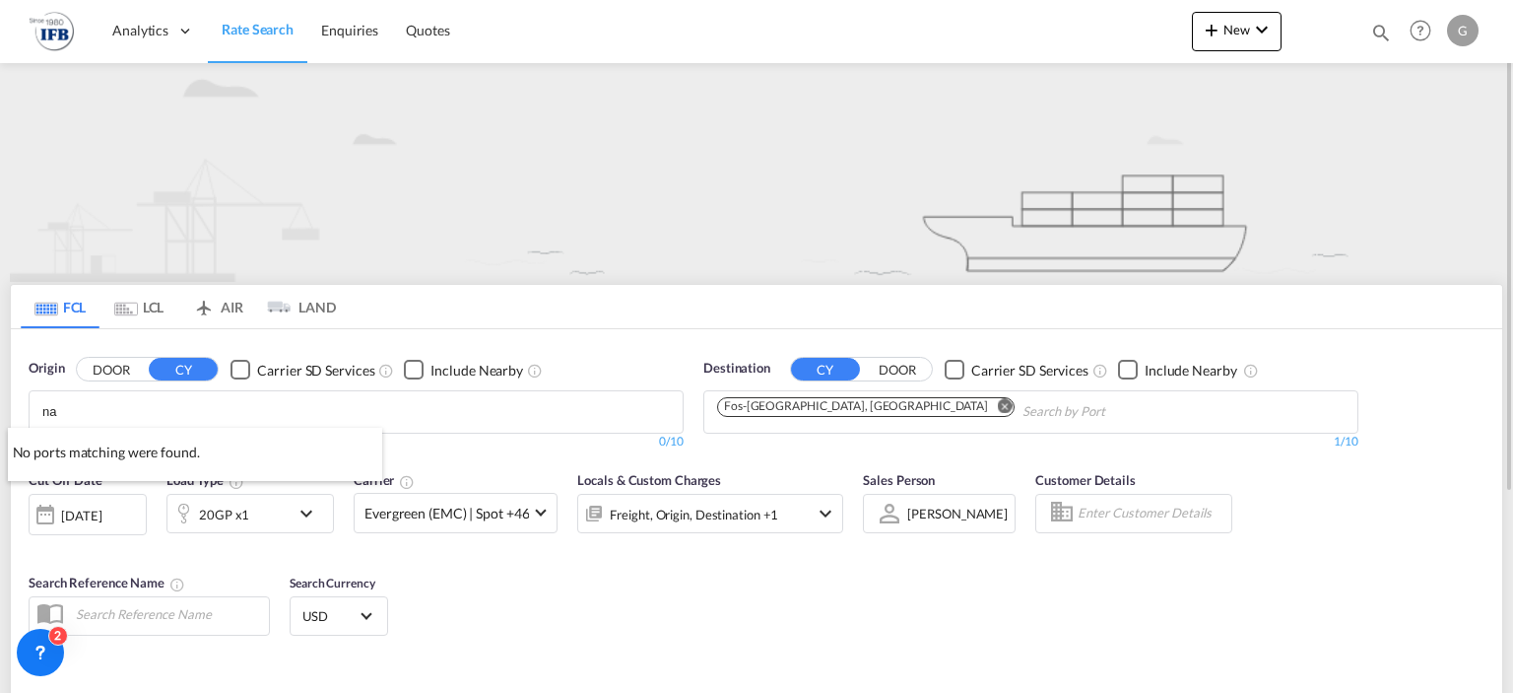
type input "n"
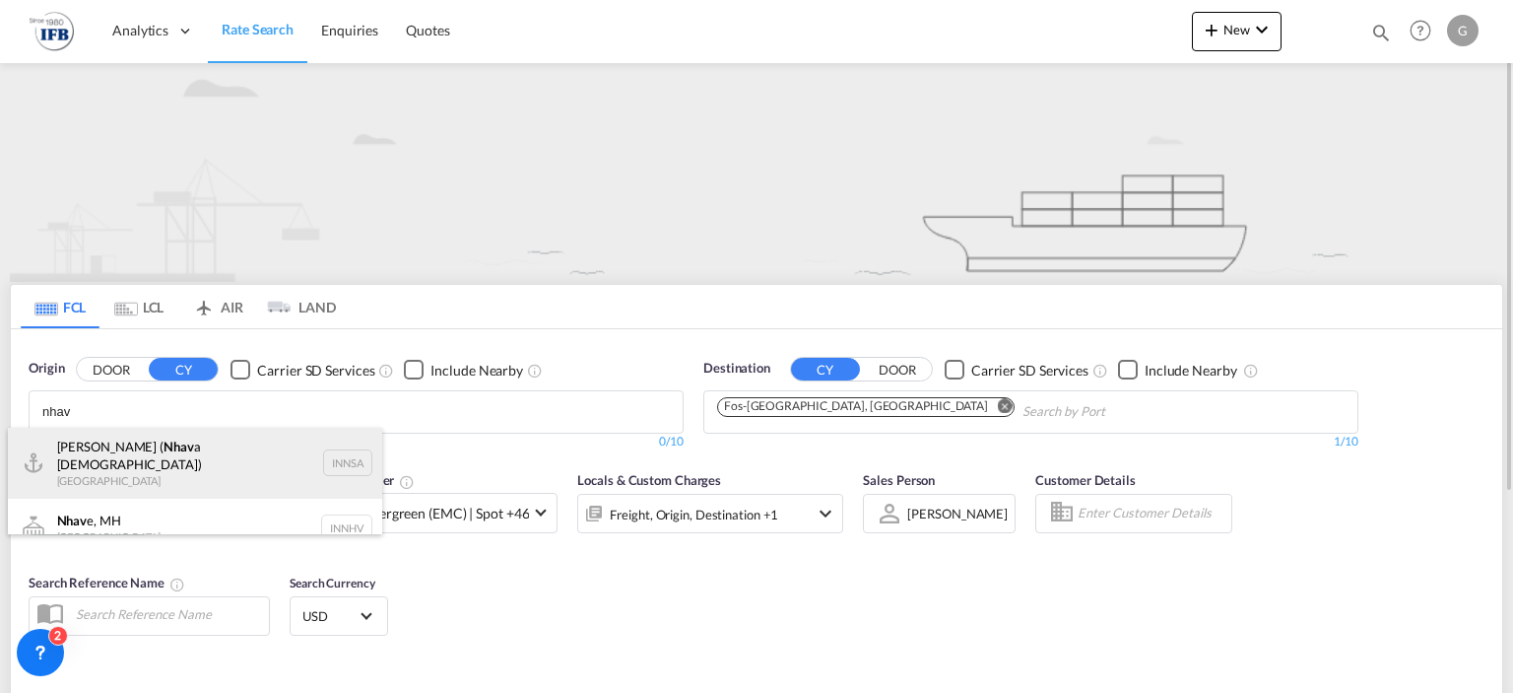
type input "nhav"
click at [196, 450] on div "Jawaharlal Nehru ( Nhav a Sheva) India INNSA" at bounding box center [195, 463] width 374 height 71
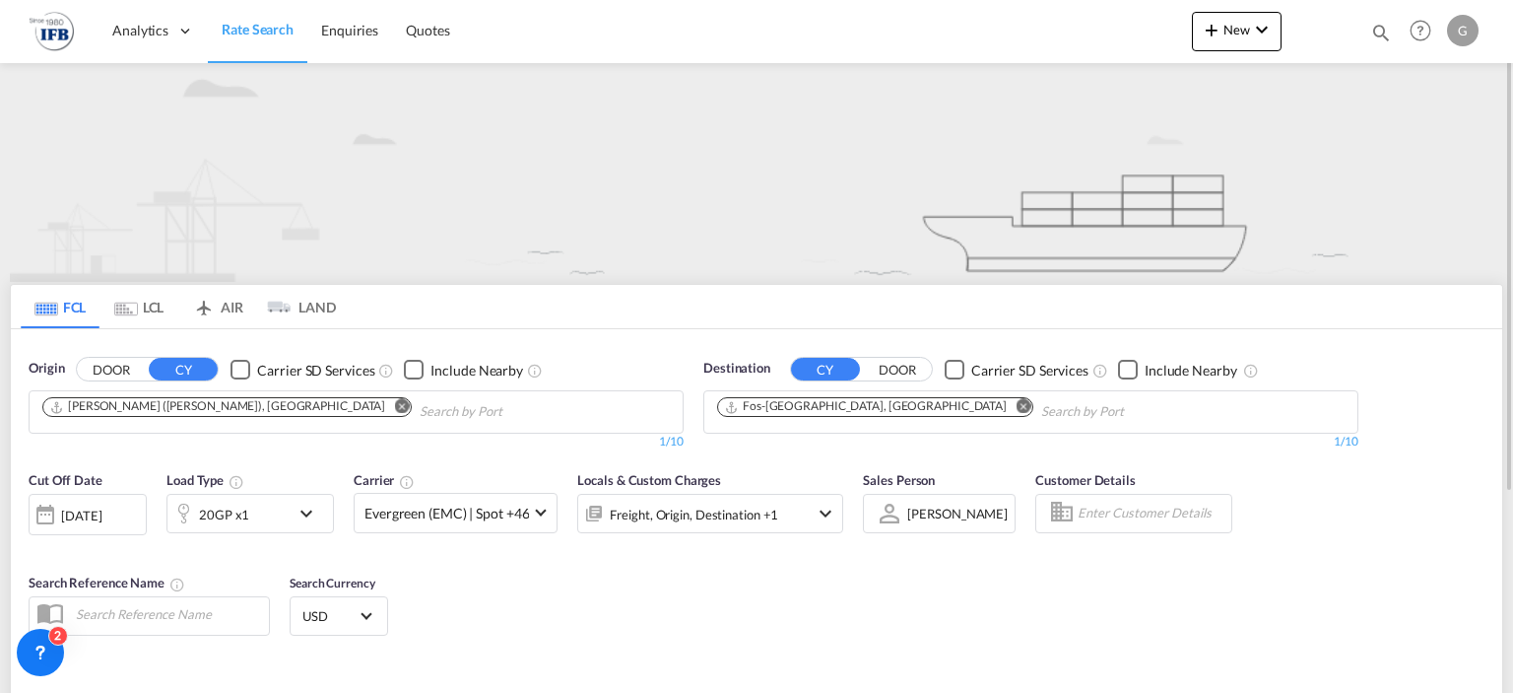
click at [101, 511] on div "02 Oct 2025" at bounding box center [81, 515] width 40 height 18
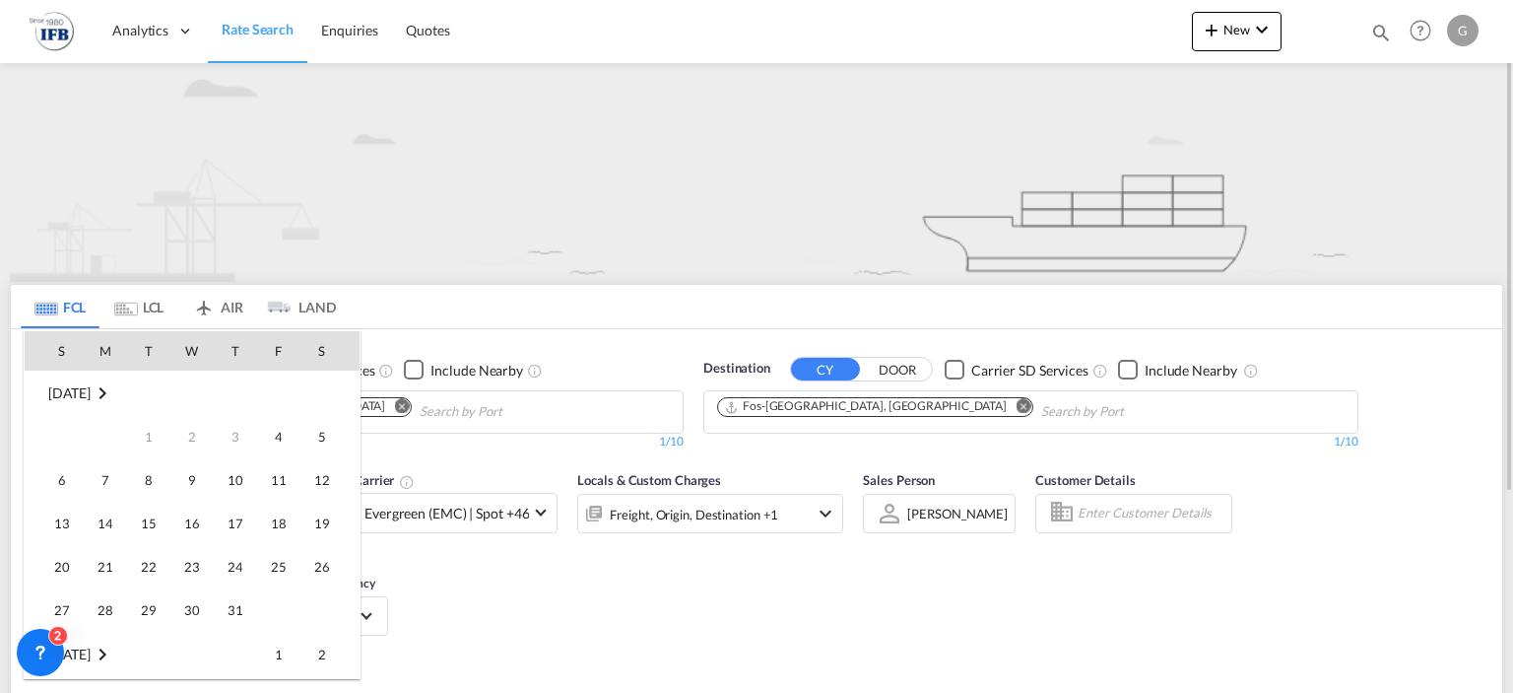
scroll to position [783, 0]
click at [239, 390] on span "2" at bounding box center [235, 392] width 41 height 41
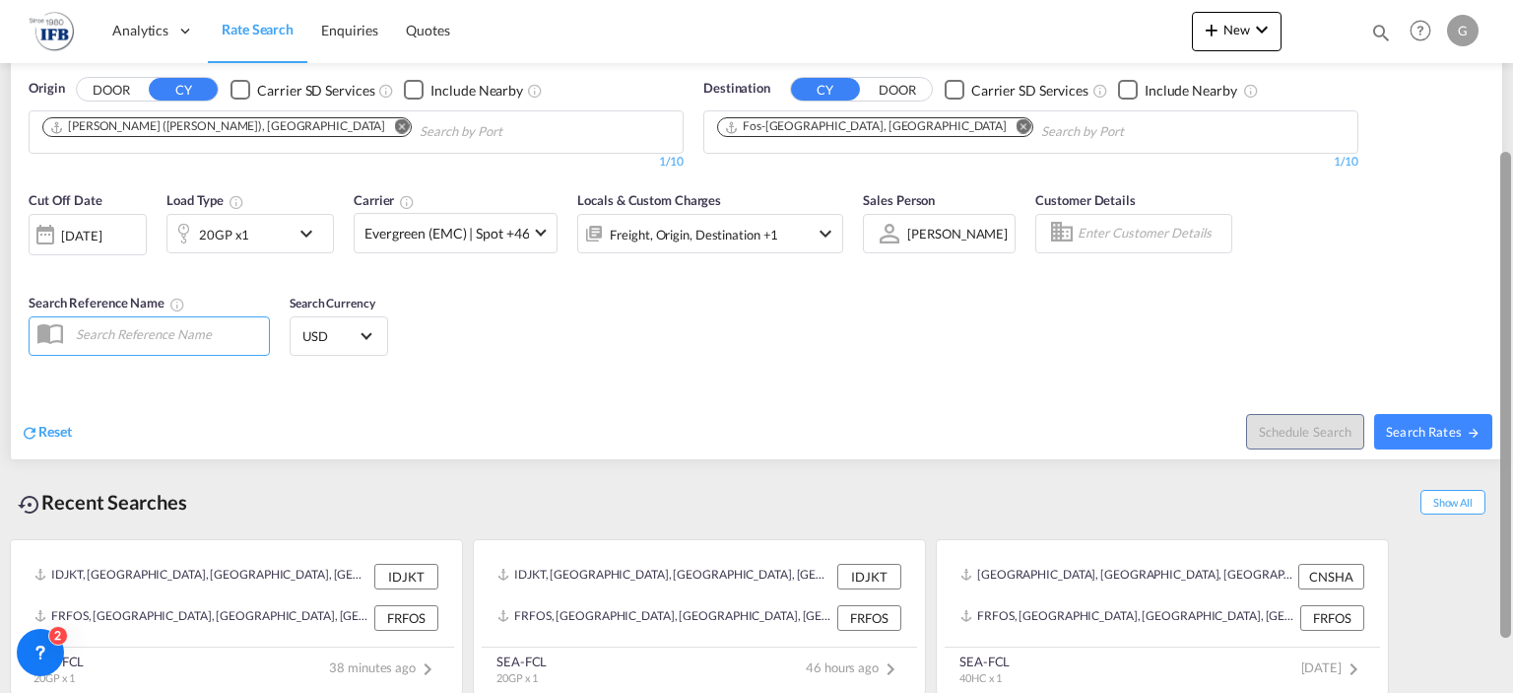
scroll to position [283, 0]
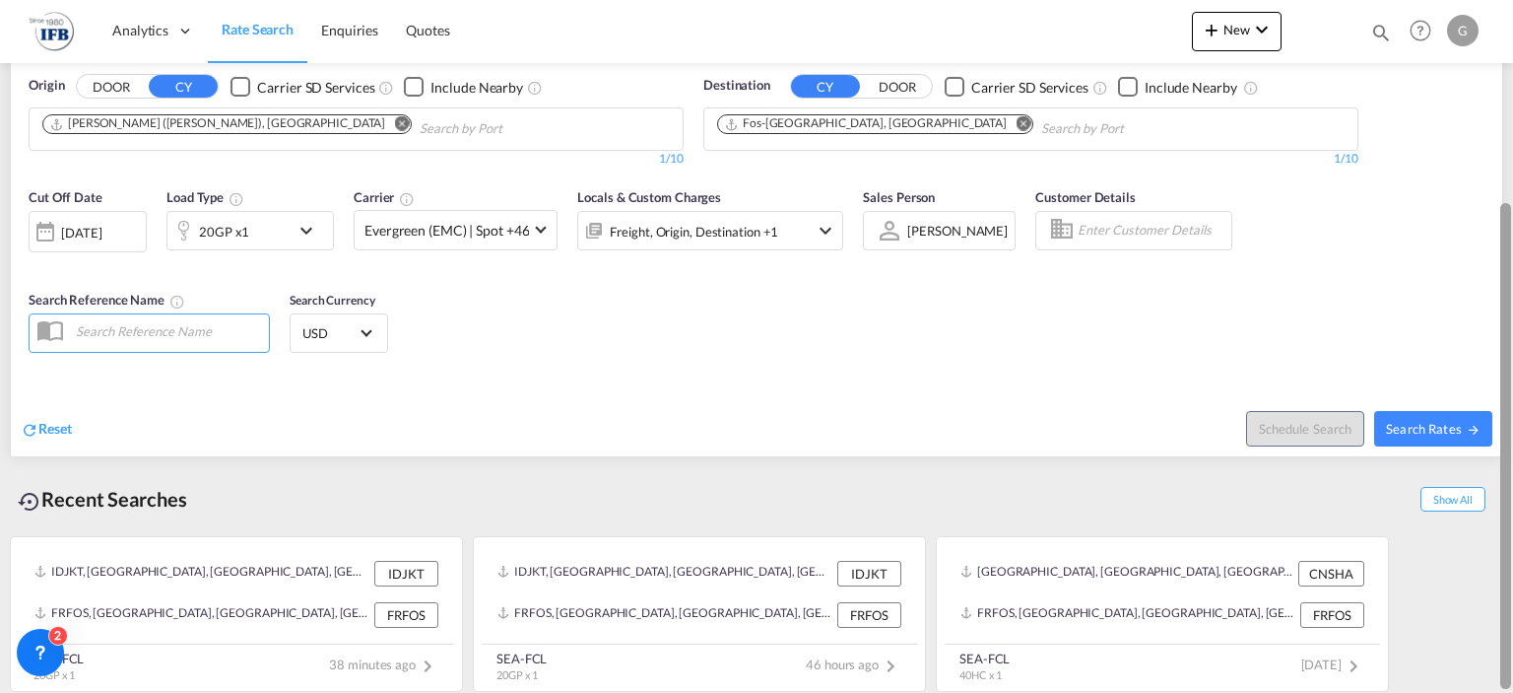
drag, startPoint x: 1504, startPoint y: 148, endPoint x: 1510, endPoint y: 362, distance: 213.9
click at [1510, 362] on div at bounding box center [1505, 446] width 11 height 486
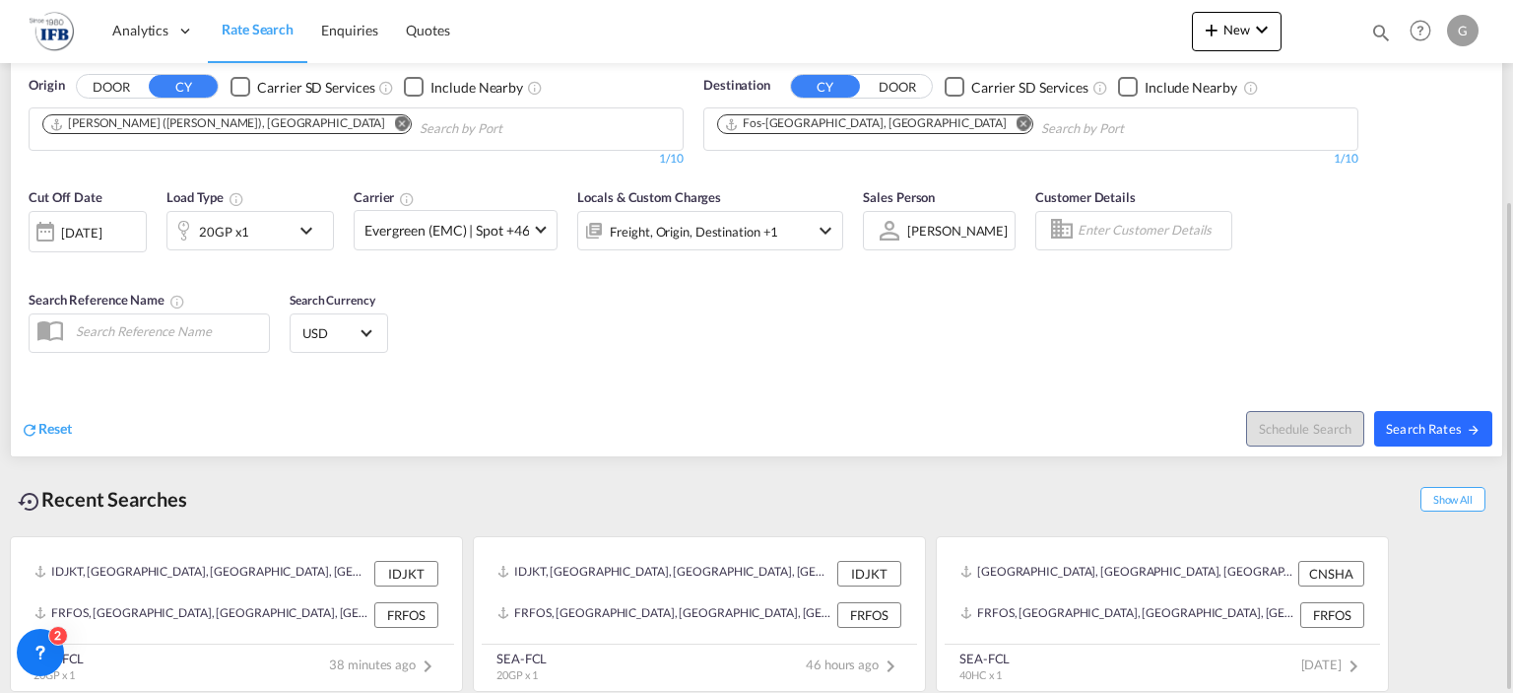
click at [1405, 421] on span "Search Rates" at bounding box center [1433, 429] width 95 height 16
type input "INNSA to FRFOS / 2 Oct 2025"
